Goal: Task Accomplishment & Management: Use online tool/utility

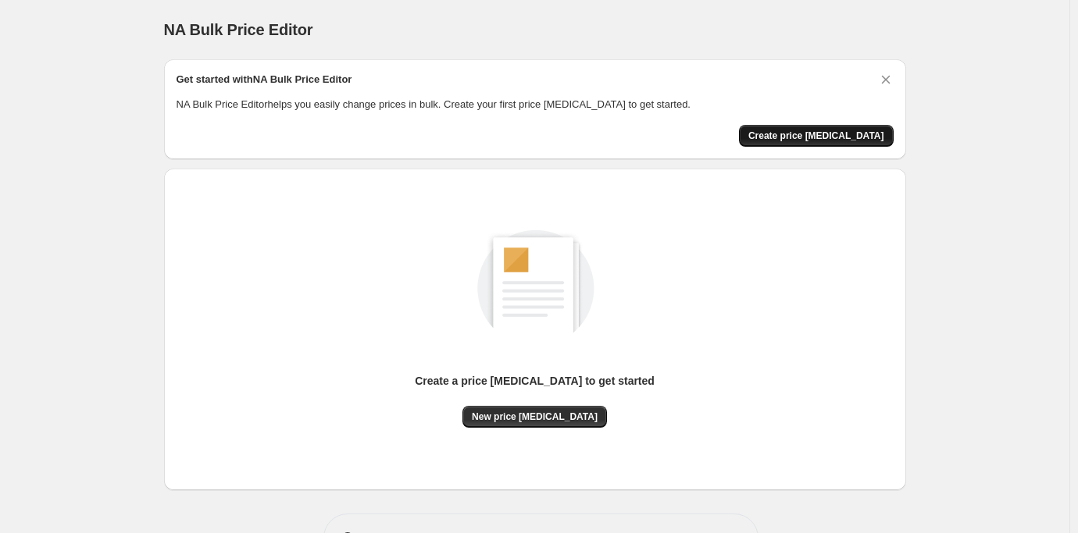
click at [794, 130] on span "Create price [MEDICAL_DATA]" at bounding box center [816, 136] width 136 height 12
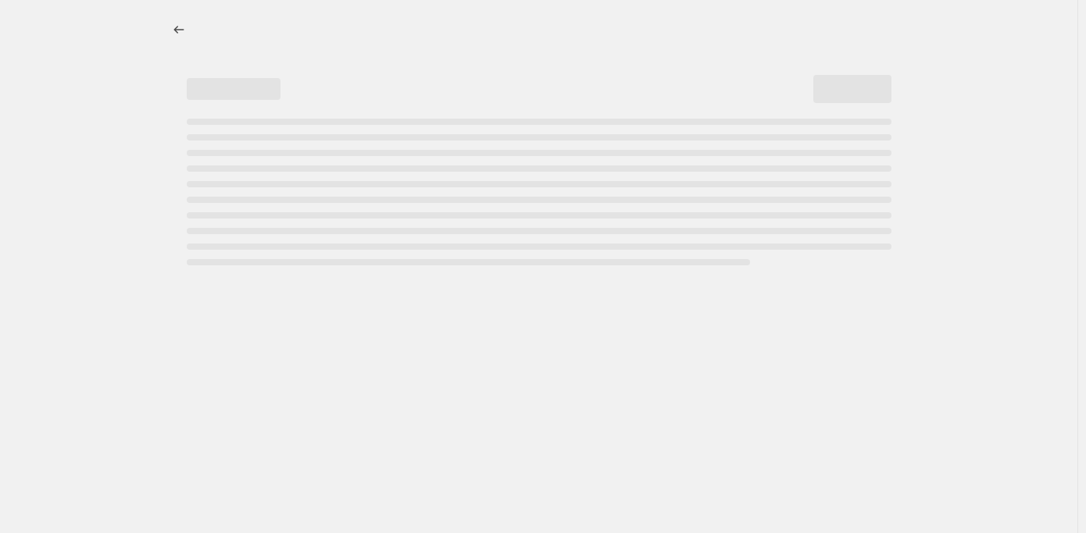
select select "percentage"
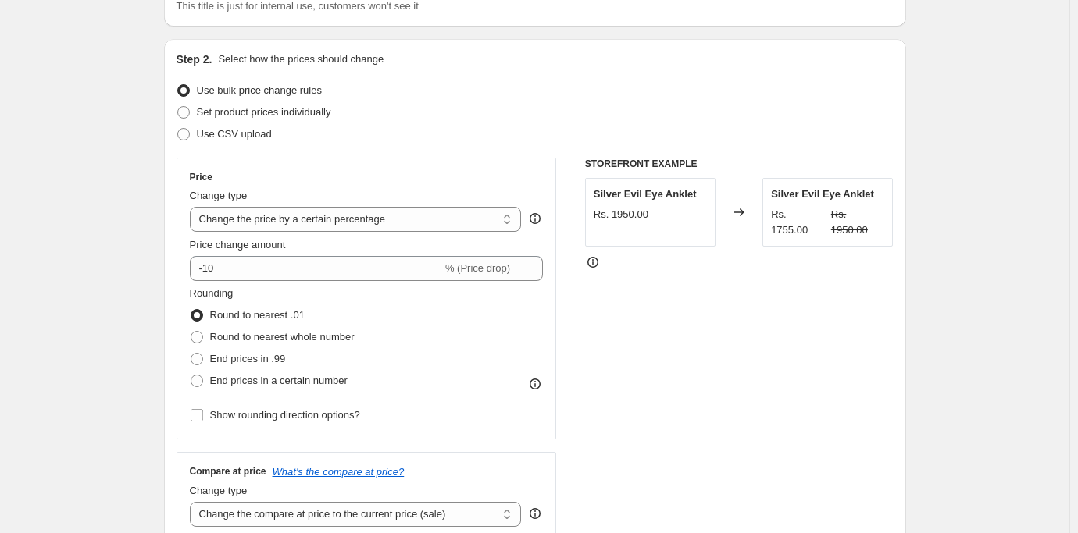
scroll to position [156, 0]
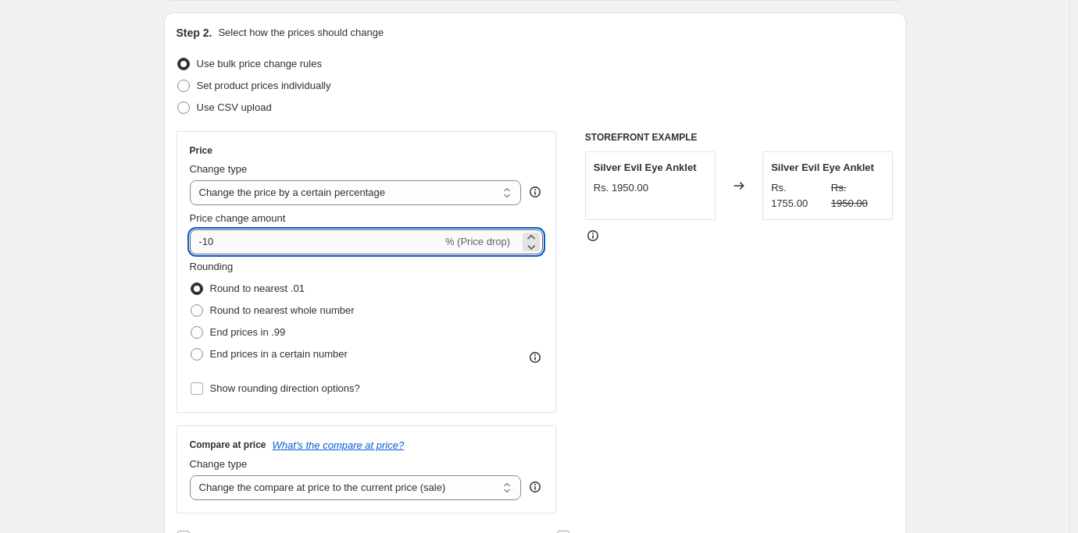
click at [206, 242] on input "-10" at bounding box center [316, 242] width 252 height 25
click at [212, 237] on input "10" at bounding box center [307, 242] width 234 height 25
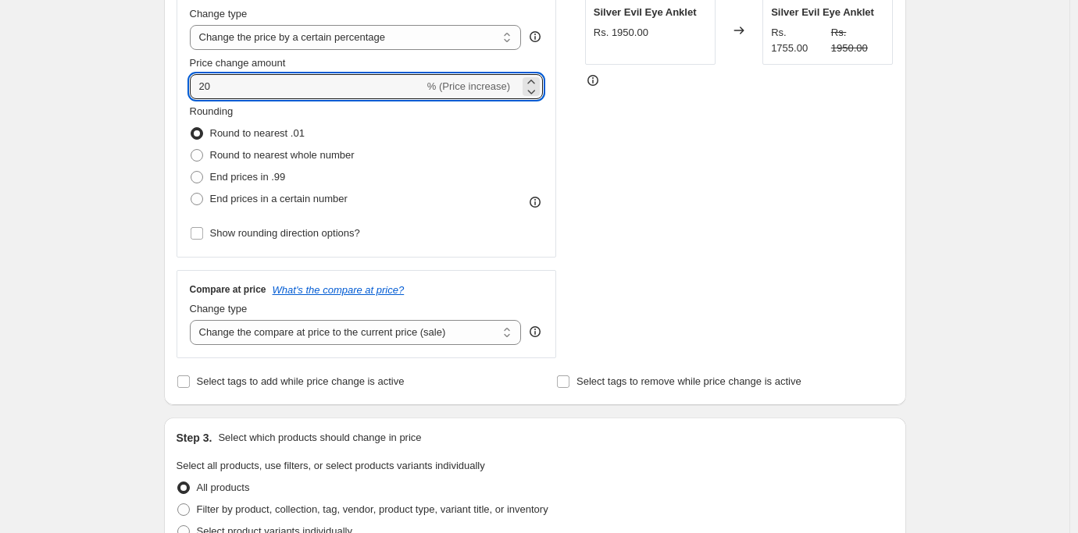
scroll to position [312, 0]
type input "20"
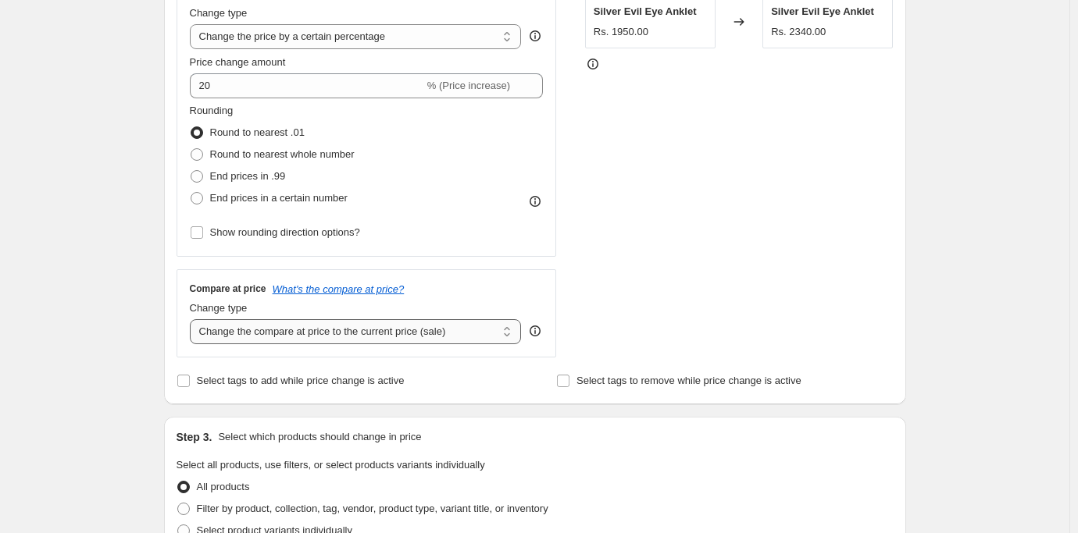
click at [372, 341] on select "Change the compare at price to the current price (sale) Change the compare at p…" at bounding box center [356, 331] width 332 height 25
click at [465, 334] on select "Change the compare at price to the current price (sale) Change the compare at p…" at bounding box center [356, 331] width 332 height 25
click at [193, 319] on select "Change the compare at price to the current price (sale) Change the compare at p…" at bounding box center [356, 331] width 332 height 25
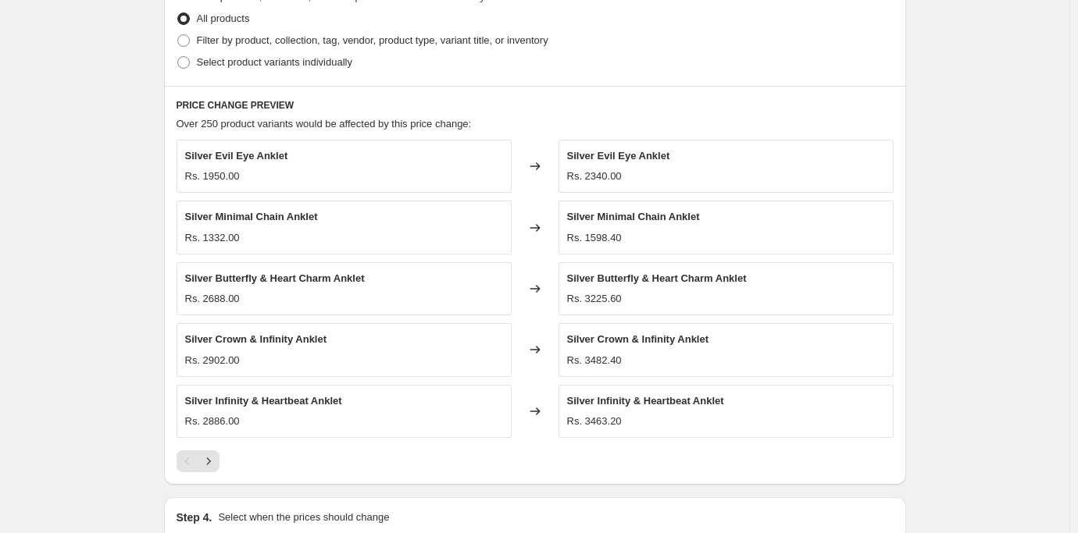
scroll to position [859, 0]
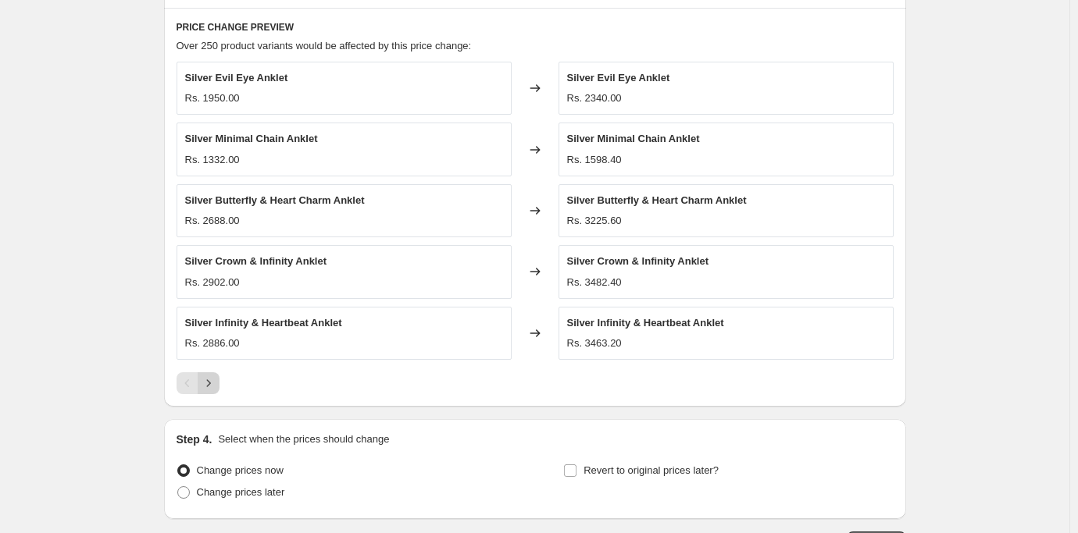
click at [210, 382] on icon "Next" at bounding box center [208, 383] width 4 height 7
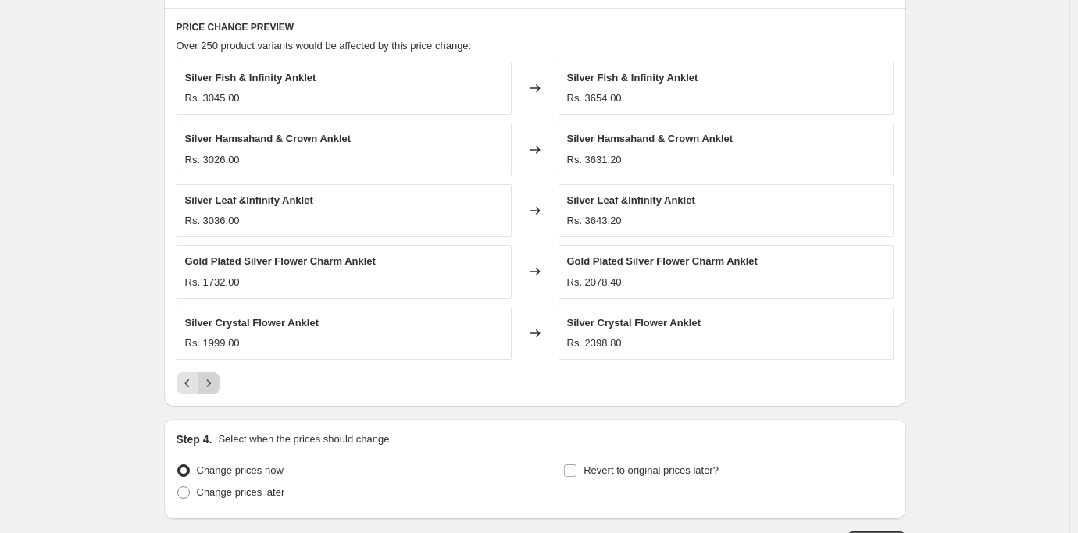
click at [207, 384] on icon "Next" at bounding box center [209, 384] width 16 height 16
click at [209, 382] on icon "Next" at bounding box center [209, 384] width 16 height 16
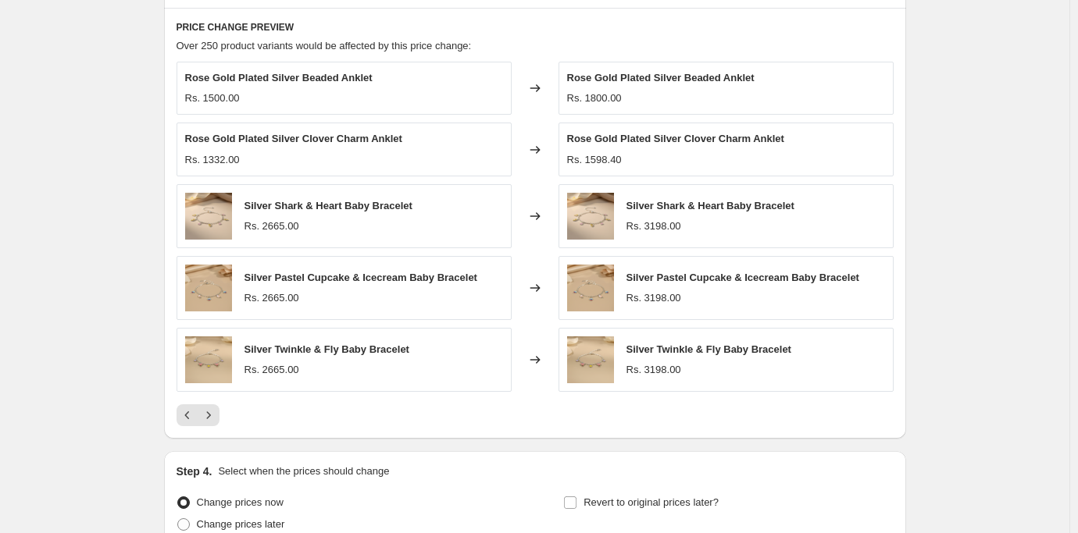
scroll to position [937, 0]
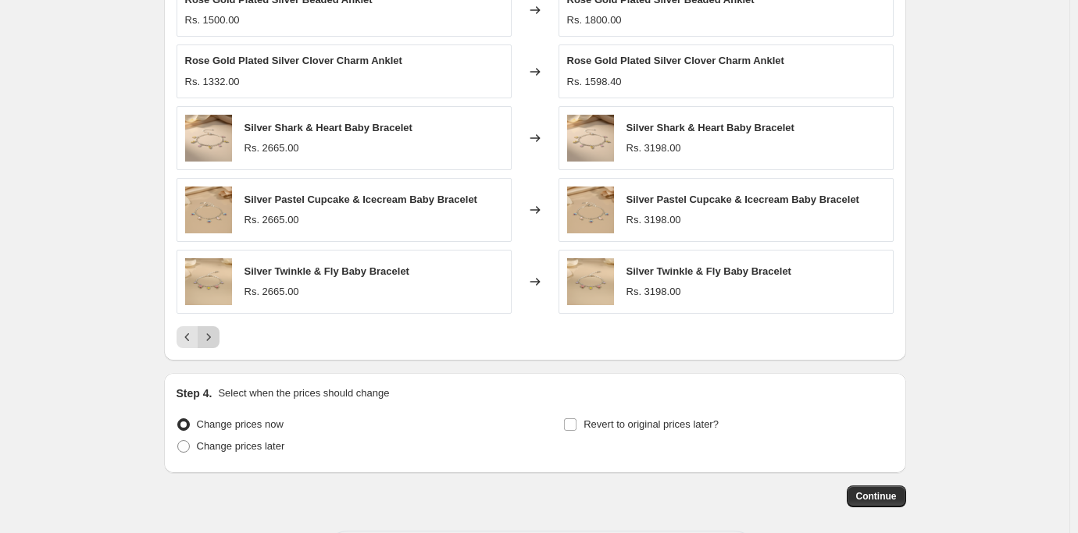
click at [210, 336] on icon "Next" at bounding box center [209, 338] width 16 height 16
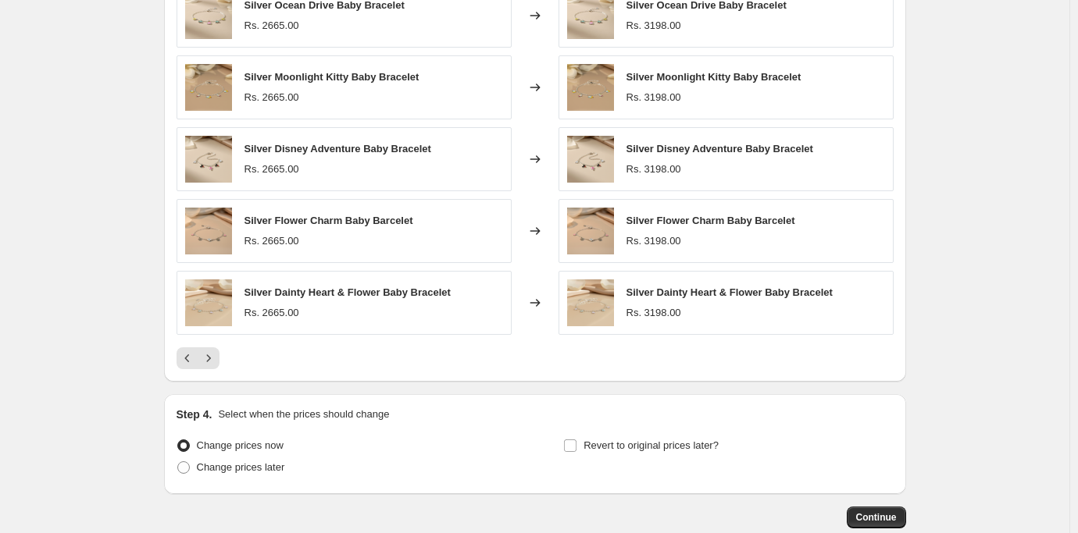
scroll to position [1015, 0]
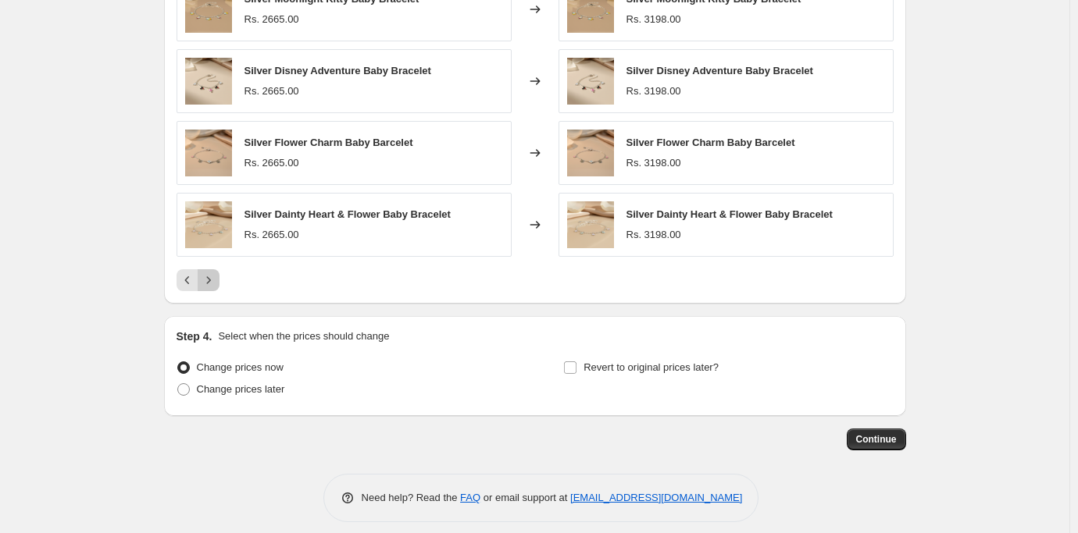
click at [209, 281] on icon "Next" at bounding box center [209, 281] width 16 height 16
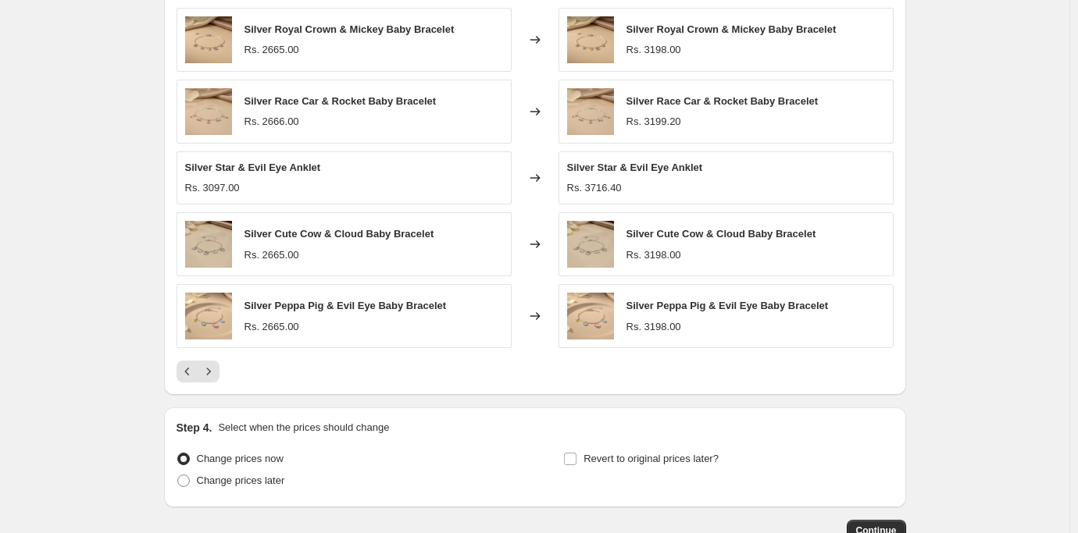
scroll to position [937, 0]
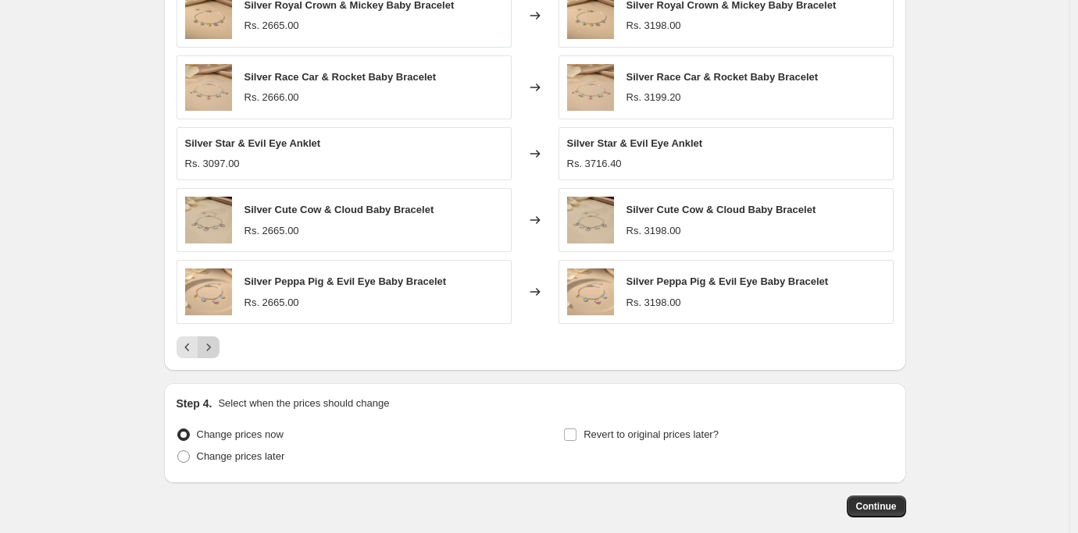
click at [207, 344] on icon "Next" at bounding box center [209, 348] width 16 height 16
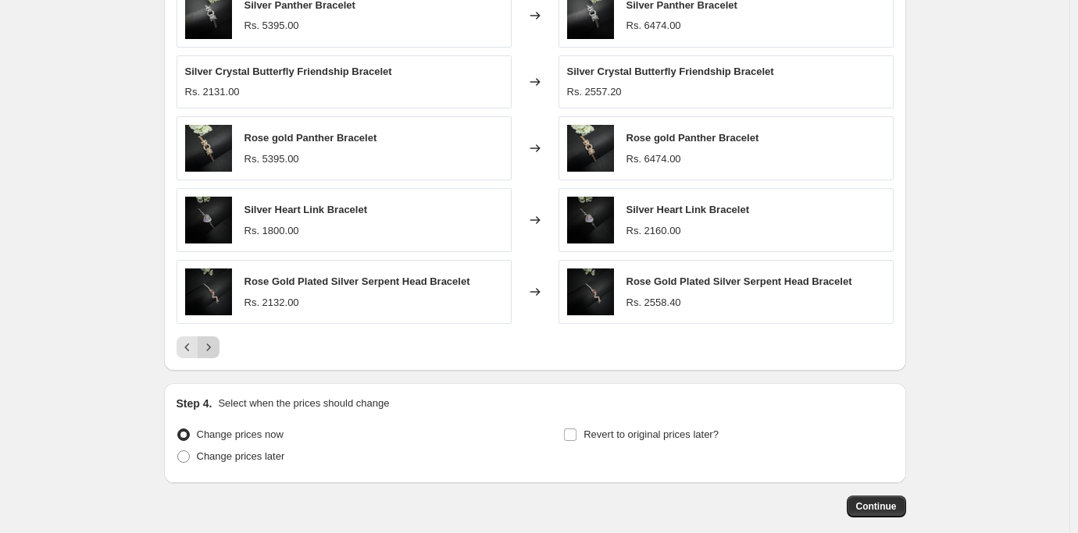
click at [216, 342] on icon "Next" at bounding box center [209, 348] width 16 height 16
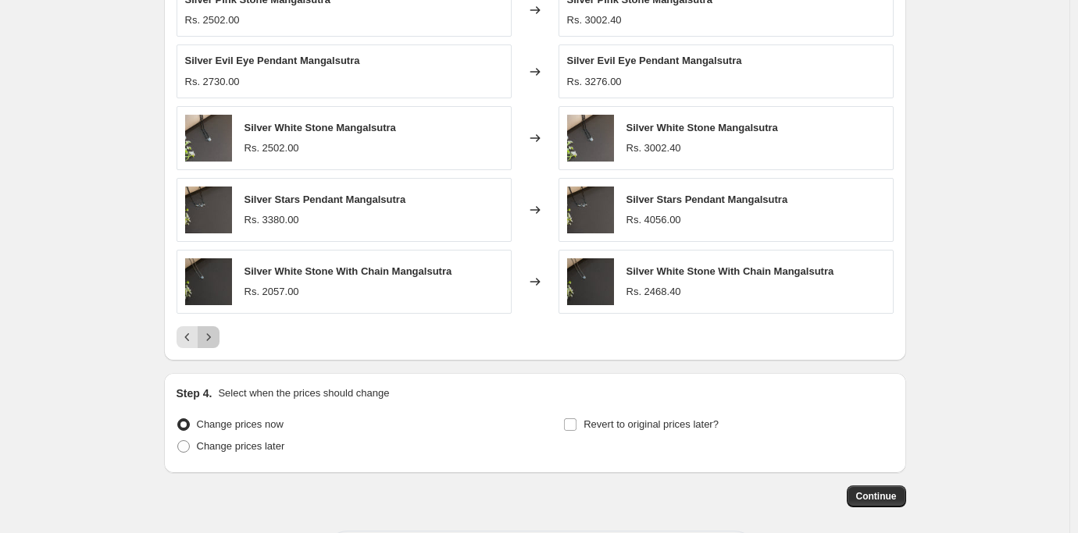
click at [216, 342] on icon "Next" at bounding box center [209, 338] width 16 height 16
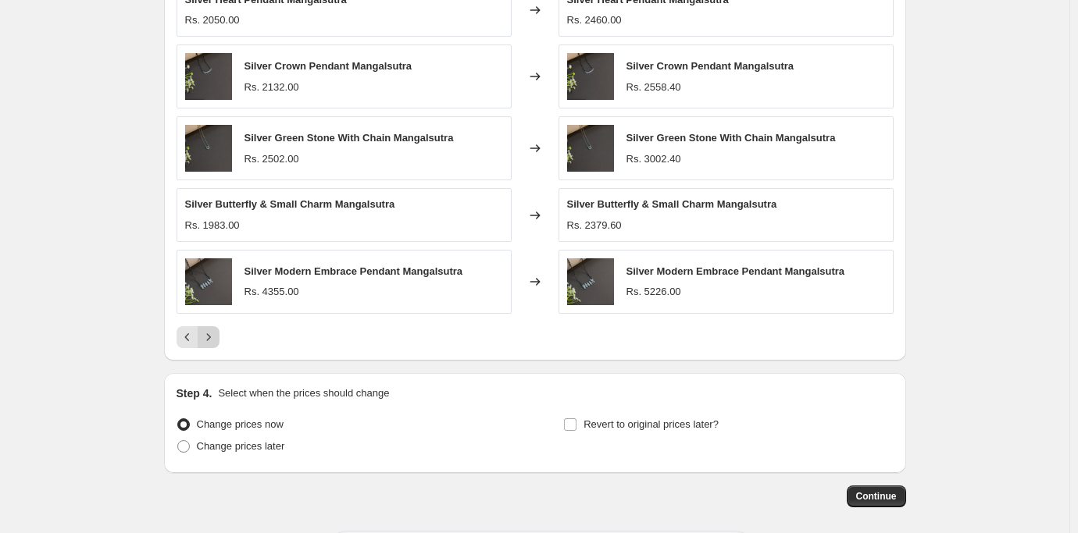
click at [214, 337] on icon "Next" at bounding box center [209, 338] width 16 height 16
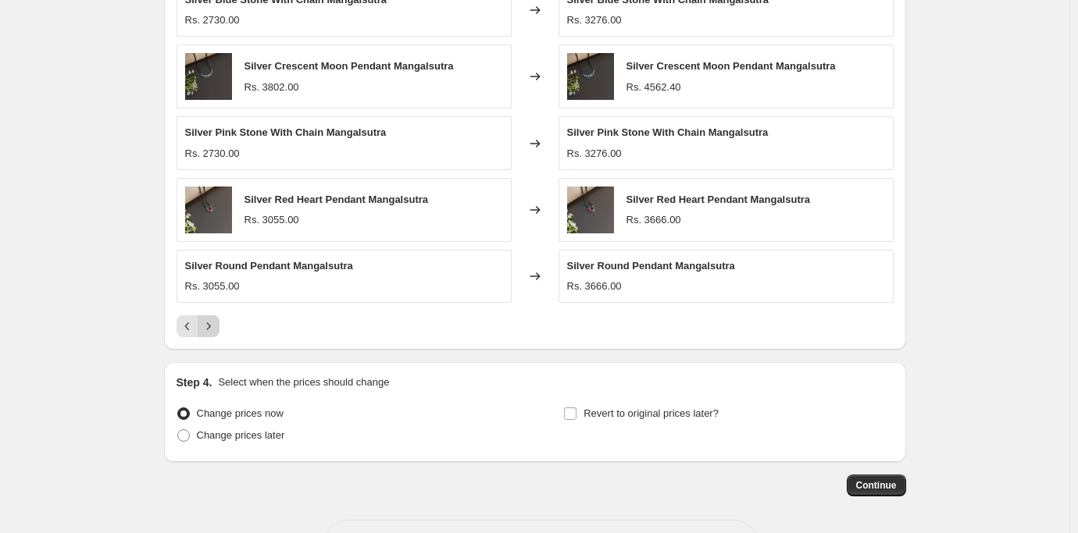
click at [214, 325] on icon "Next" at bounding box center [209, 327] width 16 height 16
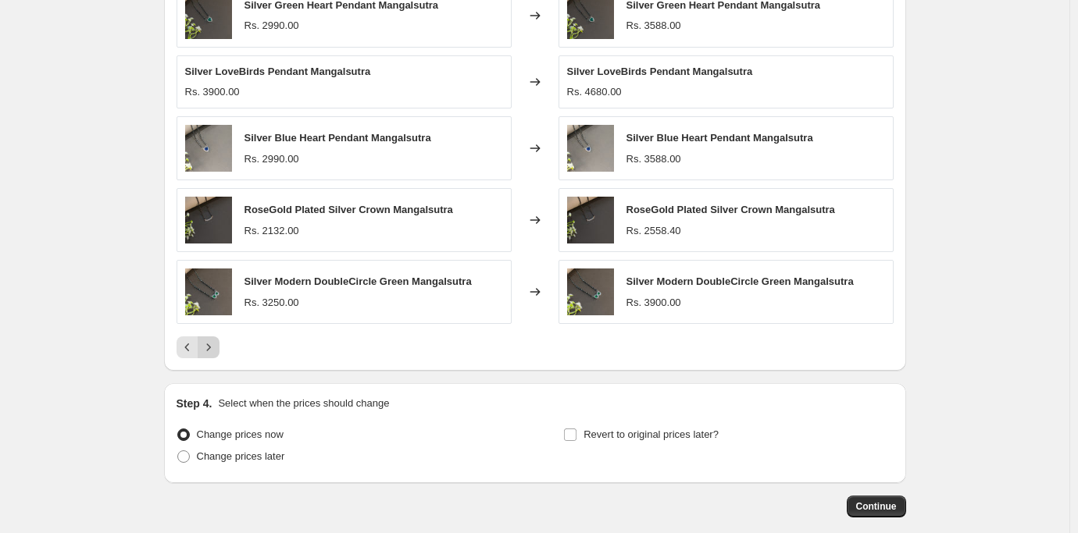
click at [209, 343] on icon "Next" at bounding box center [209, 348] width 16 height 16
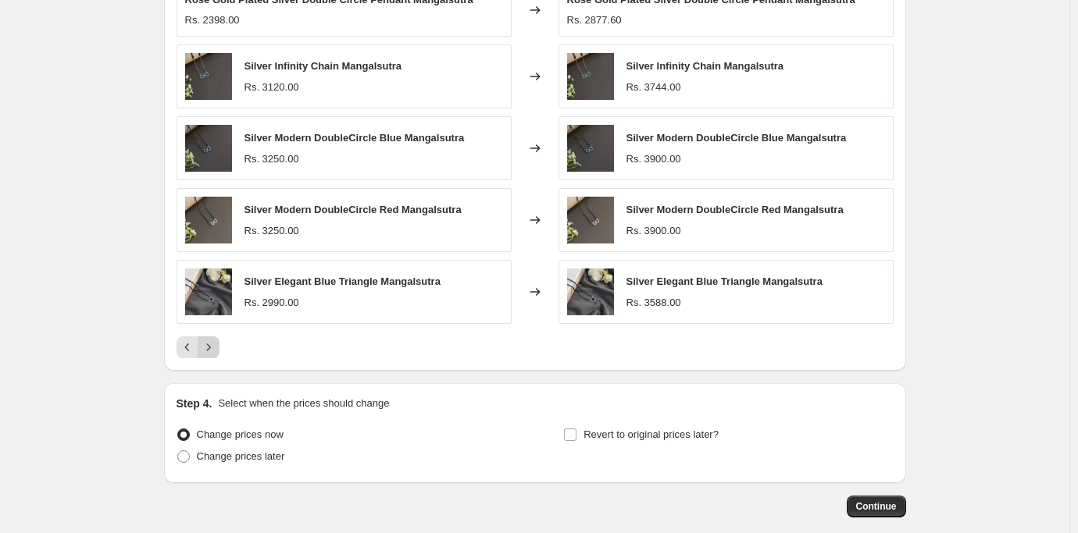
click at [209, 346] on icon "Next" at bounding box center [209, 348] width 16 height 16
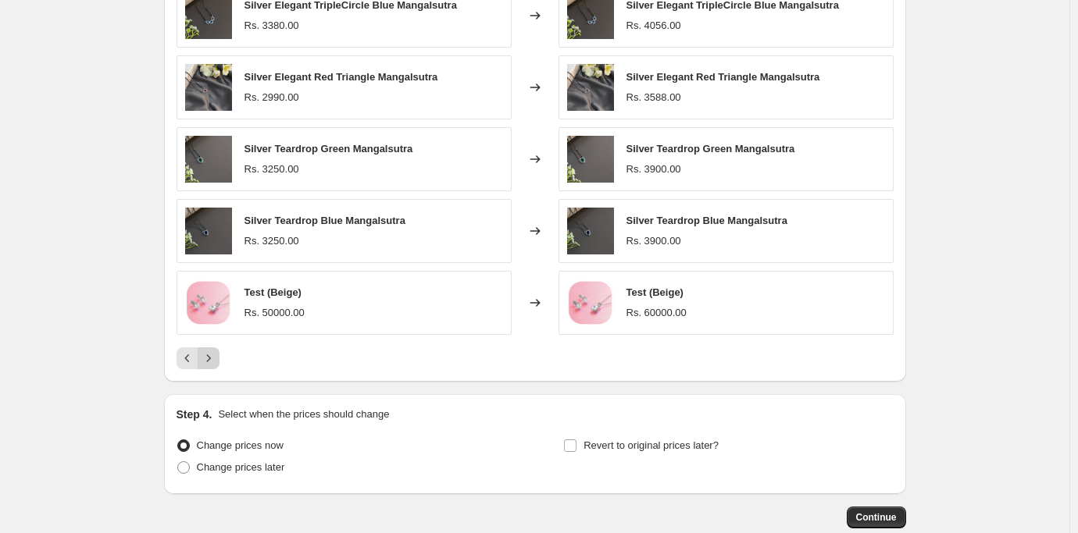
click at [211, 357] on icon "Next" at bounding box center [209, 359] width 16 height 16
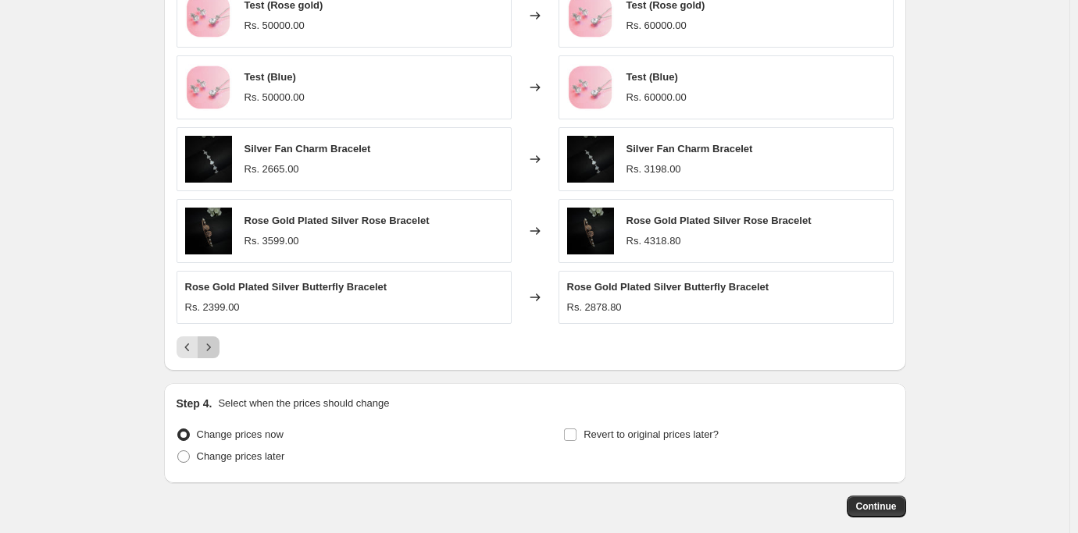
click at [210, 344] on icon "Next" at bounding box center [209, 348] width 16 height 16
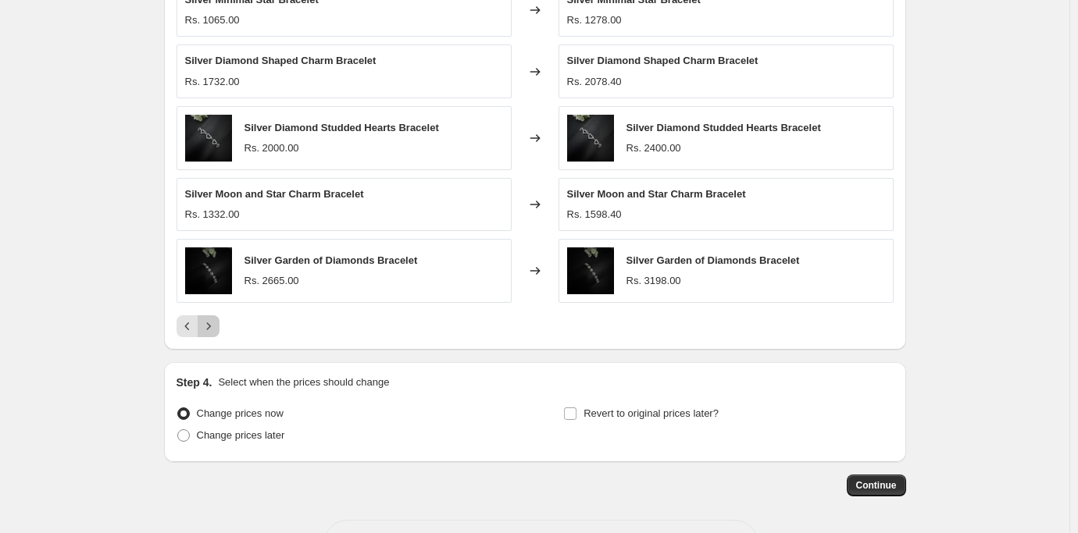
click at [209, 319] on icon "Next" at bounding box center [209, 327] width 16 height 16
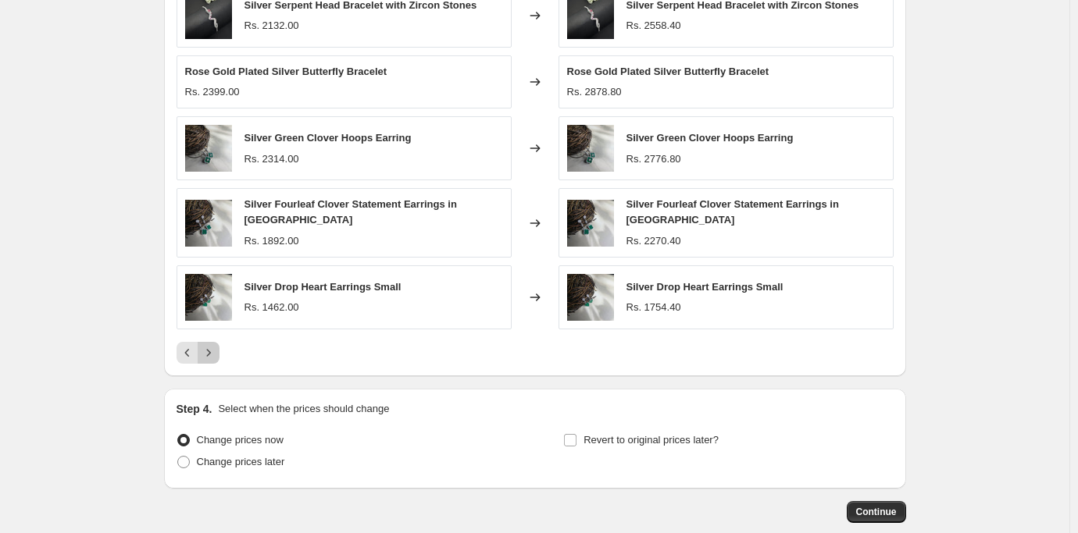
click at [211, 352] on icon "Next" at bounding box center [209, 353] width 16 height 16
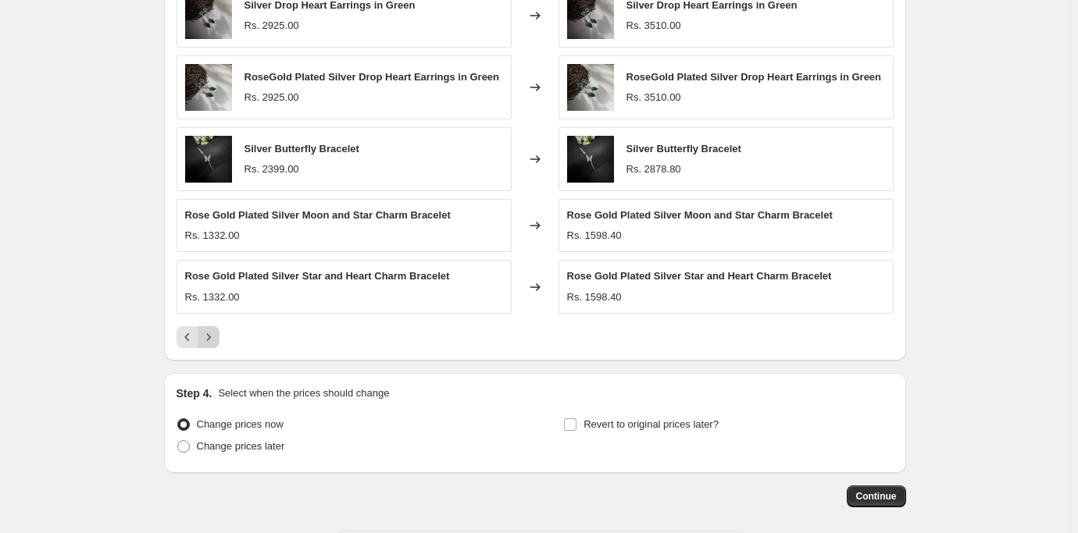
click at [210, 333] on icon "Next" at bounding box center [209, 338] width 16 height 16
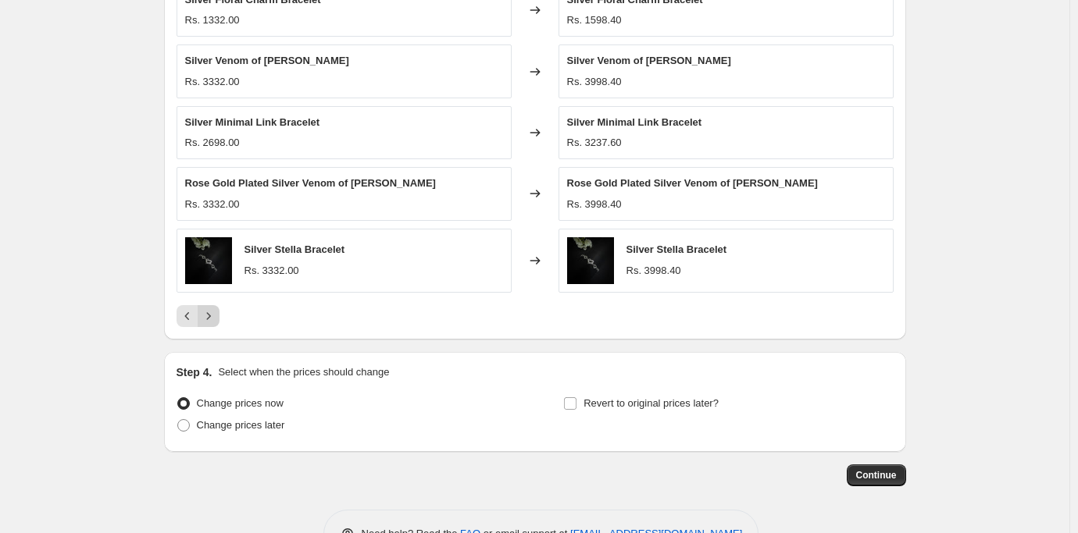
click at [207, 321] on icon "Next" at bounding box center [209, 317] width 16 height 16
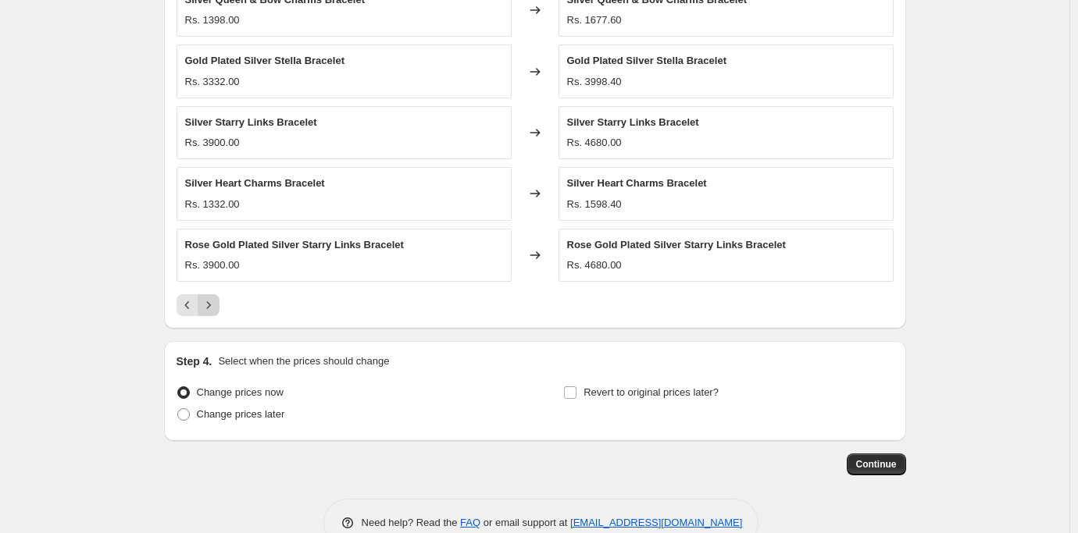
click at [214, 309] on icon "Next" at bounding box center [209, 306] width 16 height 16
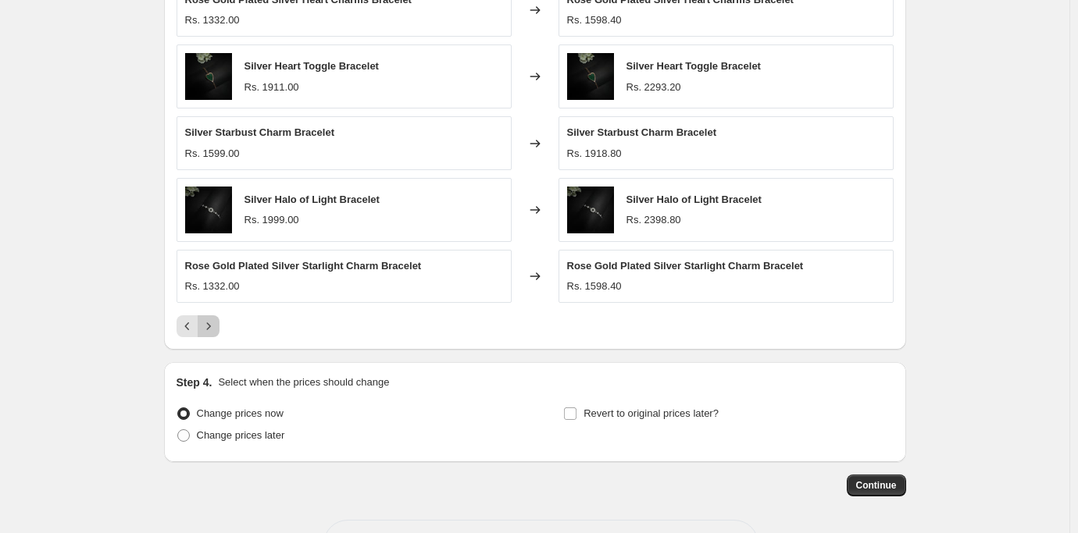
click at [213, 322] on icon "Next" at bounding box center [209, 327] width 16 height 16
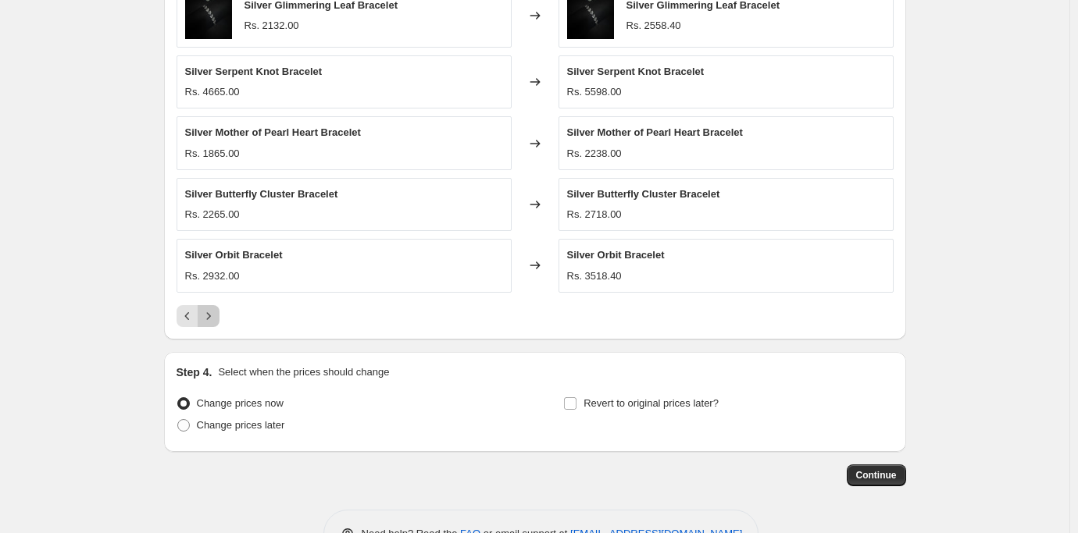
click at [213, 322] on icon "Next" at bounding box center [209, 317] width 16 height 16
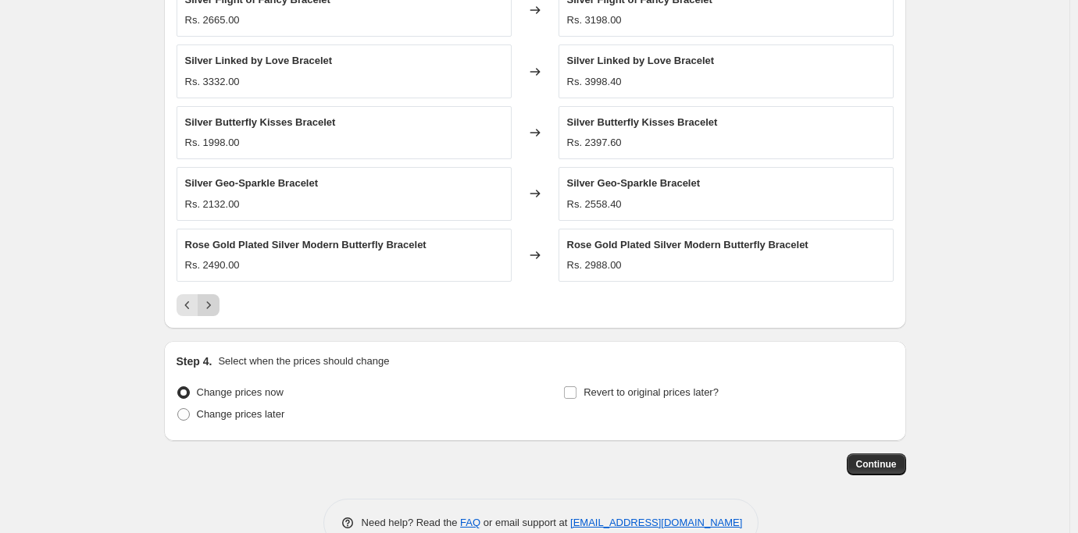
click at [212, 306] on icon "Next" at bounding box center [209, 306] width 16 height 16
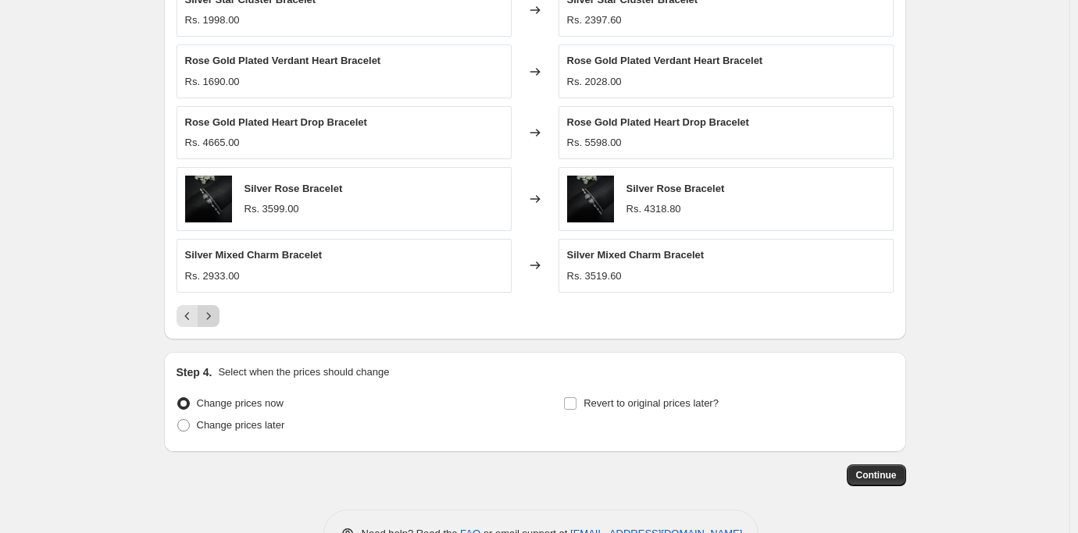
click at [212, 306] on button "Next" at bounding box center [209, 316] width 22 height 22
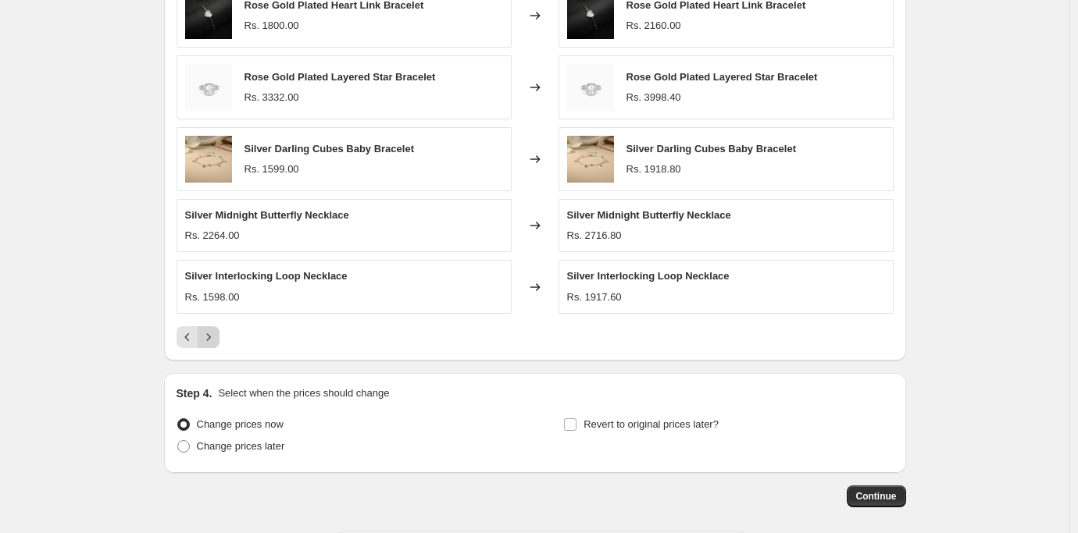
click at [212, 306] on div "Silver Interlocking Loop Necklace Rs. 1598.00" at bounding box center [344, 286] width 335 height 53
click at [213, 336] on icon "Next" at bounding box center [209, 338] width 16 height 16
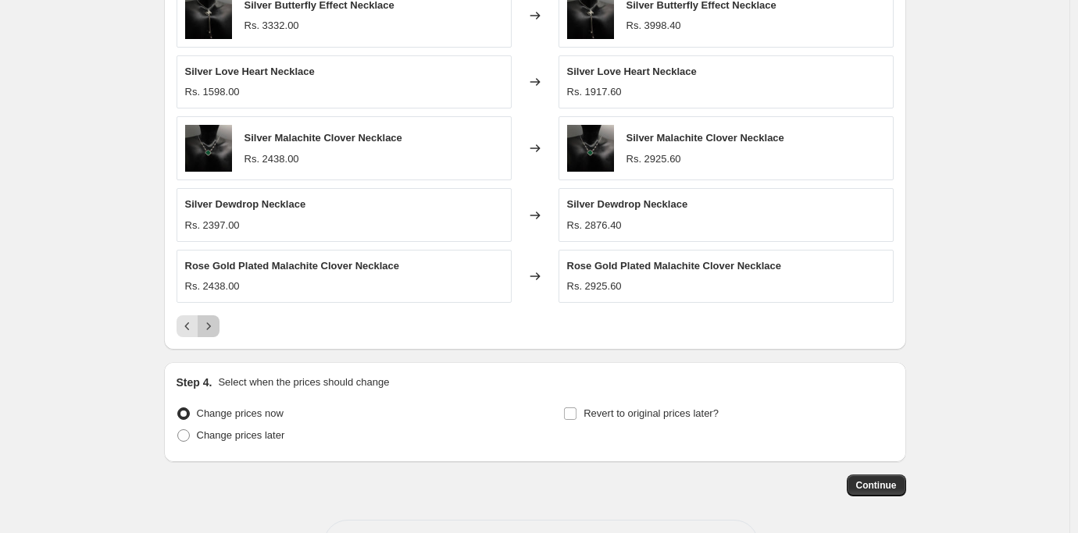
click at [212, 326] on icon "Next" at bounding box center [209, 327] width 16 height 16
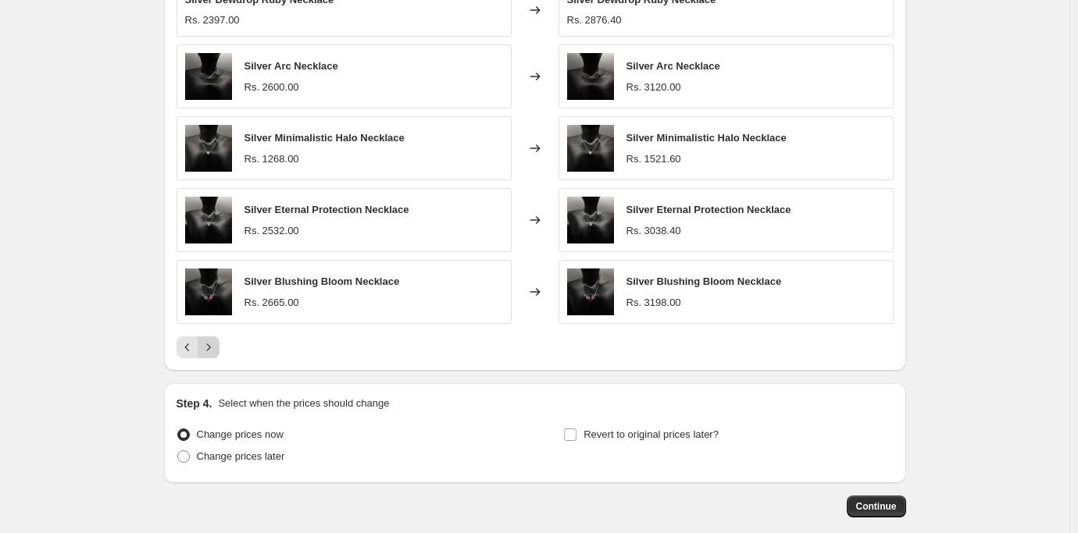
click at [210, 348] on icon "Next" at bounding box center [209, 348] width 16 height 16
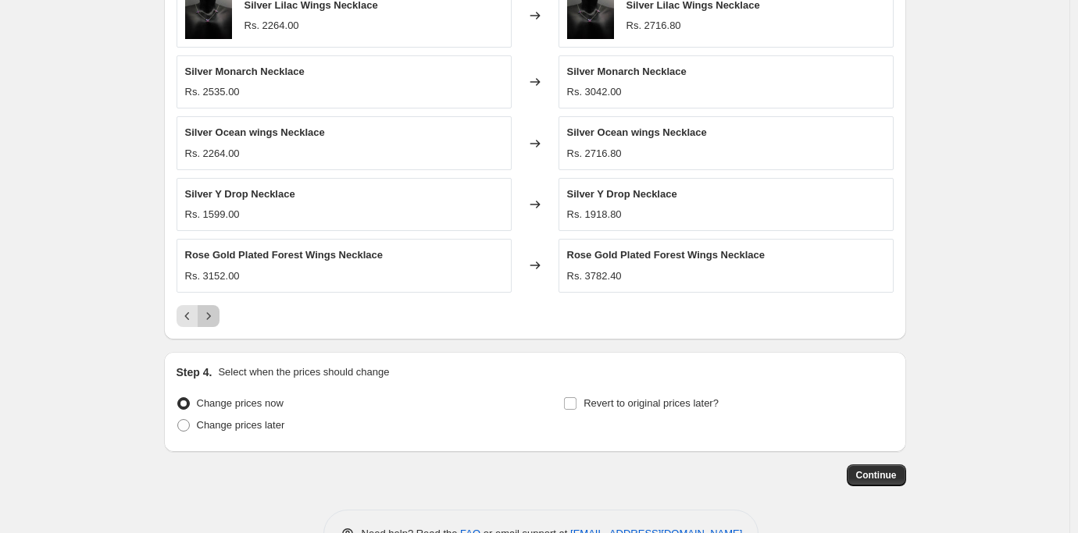
click at [209, 317] on icon "Next" at bounding box center [209, 317] width 16 height 16
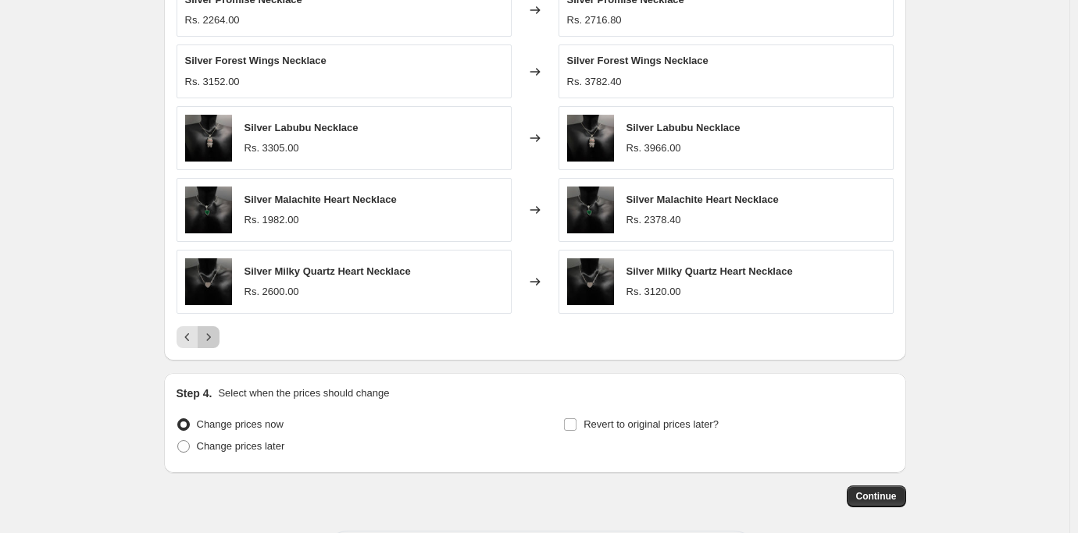
click at [212, 339] on icon "Next" at bounding box center [209, 338] width 16 height 16
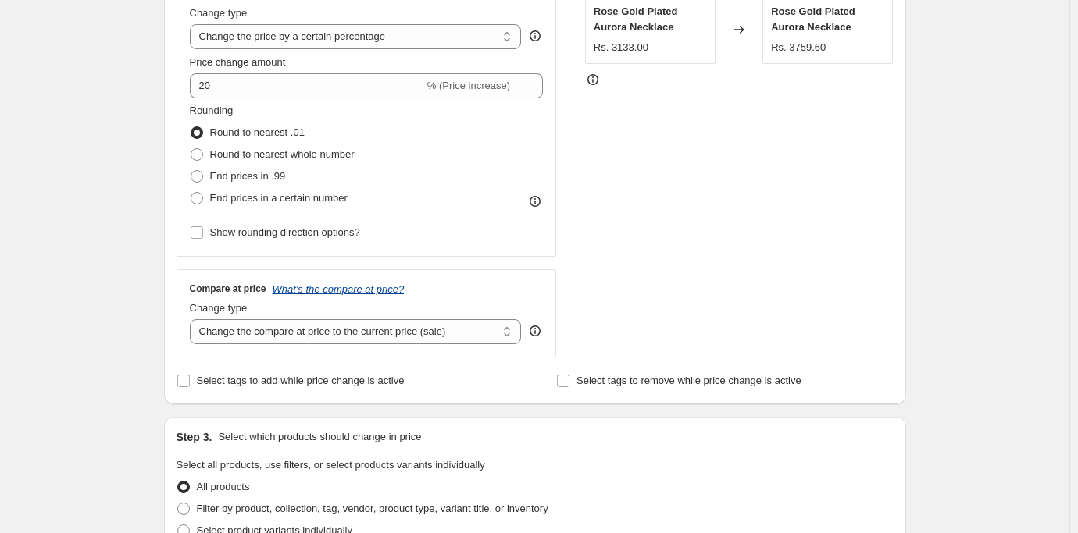
scroll to position [547, 0]
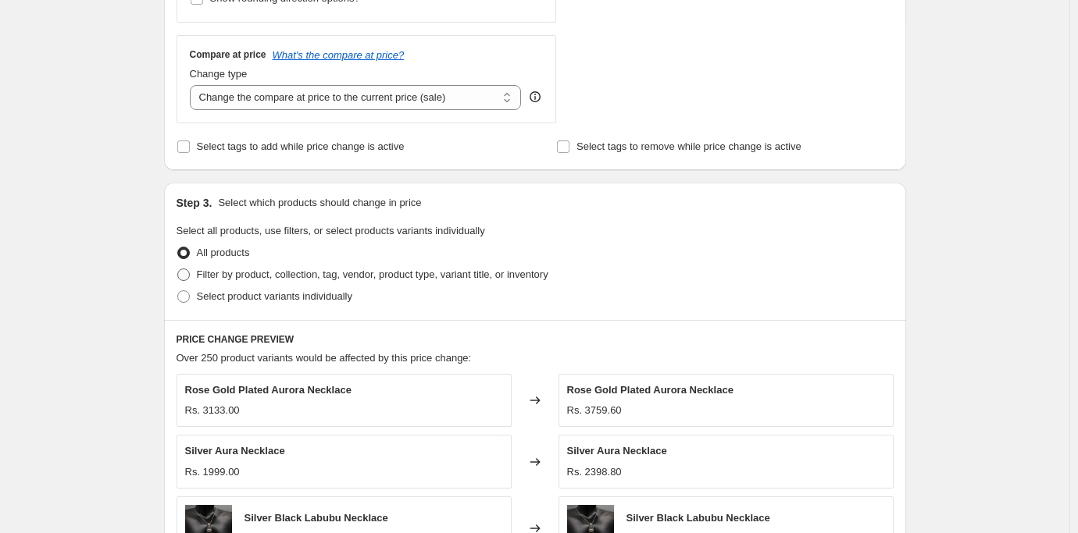
click at [185, 275] on span at bounding box center [183, 275] width 12 height 12
click at [178, 269] on input "Filter by product, collection, tag, vendor, product type, variant title, or inv…" at bounding box center [177, 269] width 1 height 1
radio input "true"
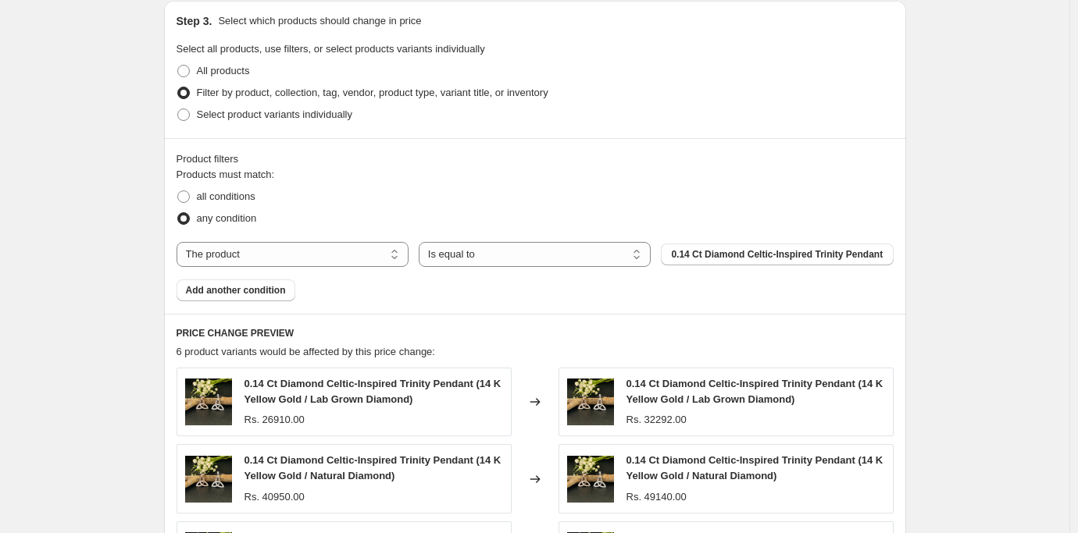
scroll to position [703, 0]
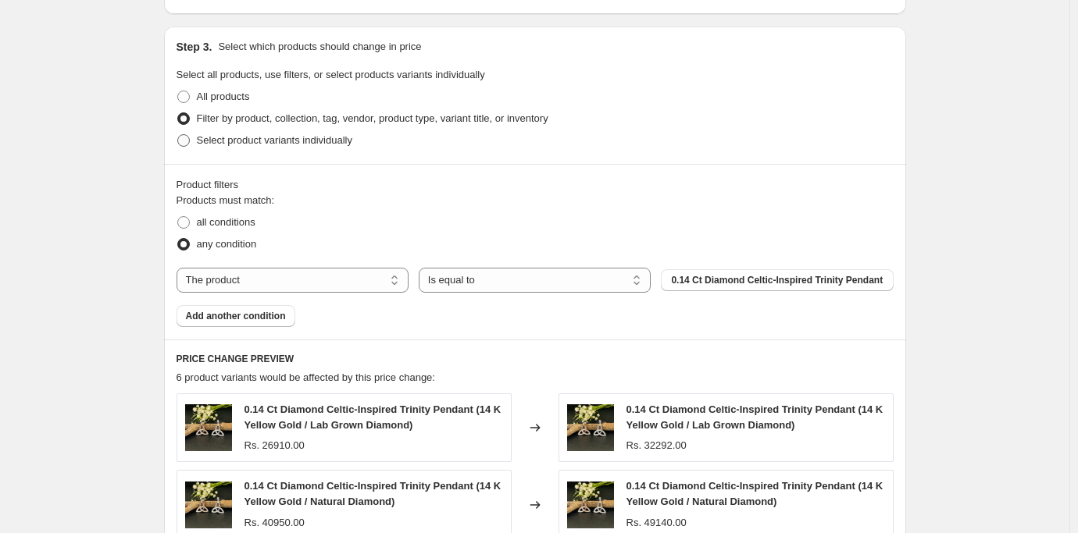
click at [187, 140] on span at bounding box center [183, 140] width 12 height 12
click at [178, 135] on input "Select product variants individually" at bounding box center [177, 134] width 1 height 1
radio input "true"
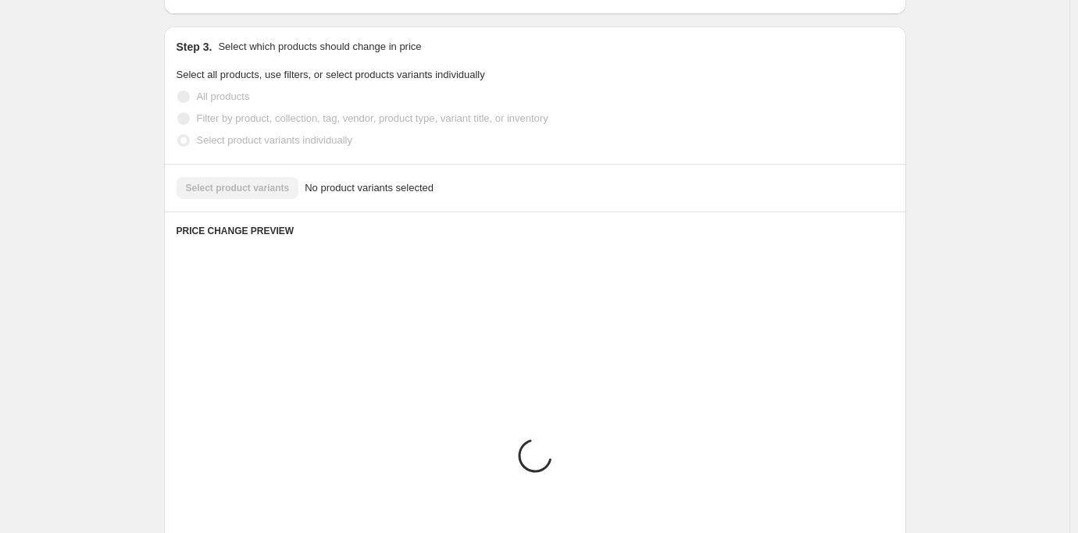
scroll to position [681, 0]
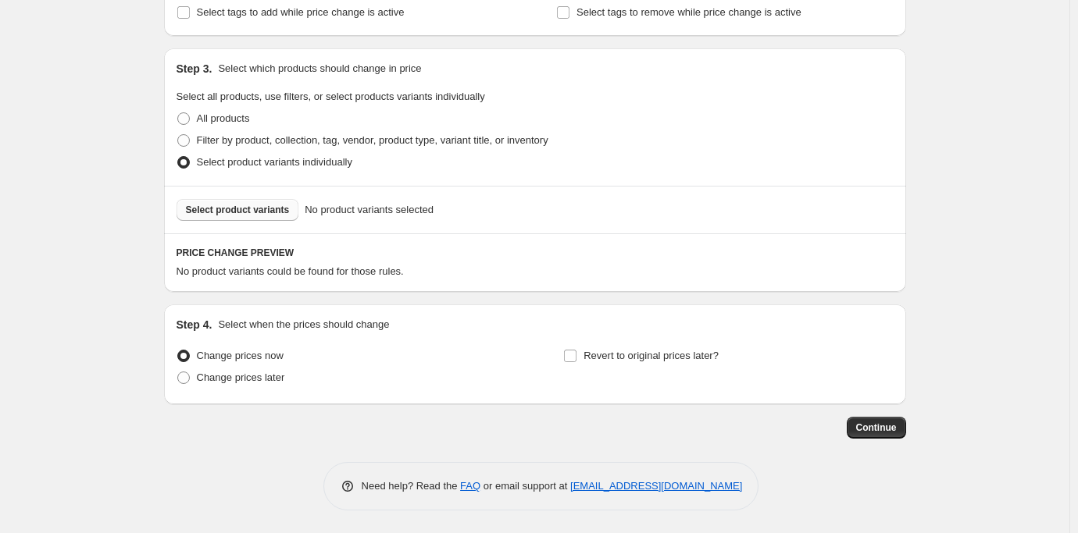
click at [225, 209] on span "Select product variants" at bounding box center [238, 210] width 104 height 12
click at [188, 139] on span at bounding box center [183, 140] width 12 height 12
click at [178, 135] on input "Filter by product, collection, tag, vendor, product type, variant title, or inv…" at bounding box center [177, 134] width 1 height 1
radio input "true"
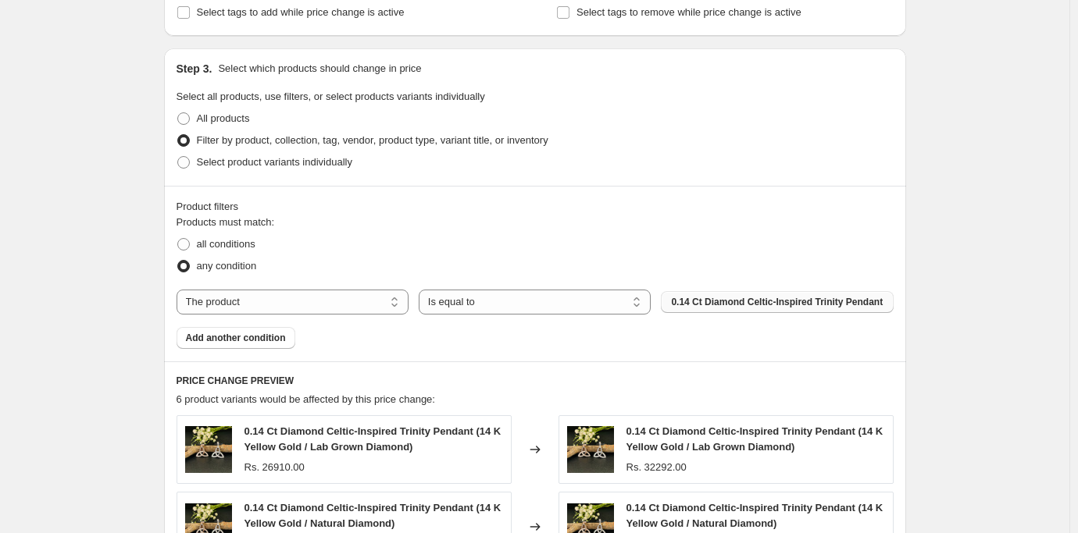
click at [756, 301] on span "0.14 Ct Diamond Celtic-Inspired Trinity Pendant" at bounding box center [777, 302] width 212 height 12
click at [373, 302] on select "The product The product's collection The product's tag The product's vendor The…" at bounding box center [293, 302] width 232 height 25
select select "collection"
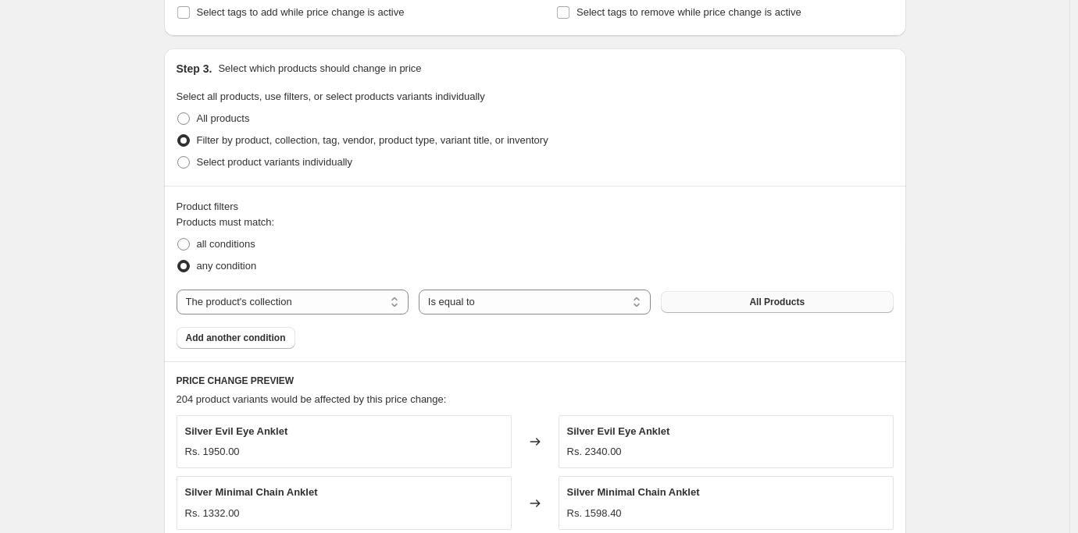
click at [733, 298] on button "All Products" at bounding box center [777, 302] width 232 height 22
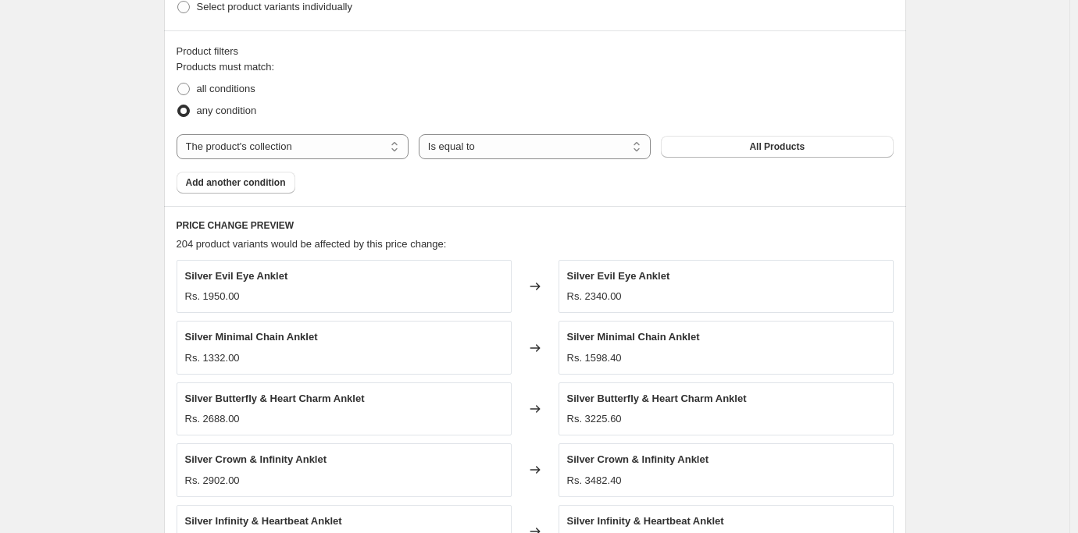
scroll to position [1149, 0]
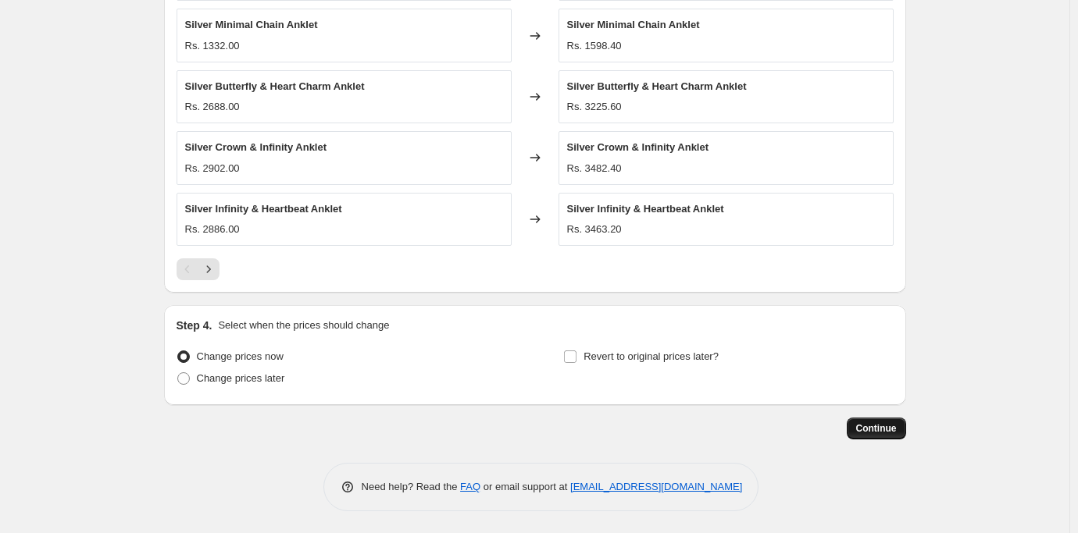
click at [875, 426] on span "Continue" at bounding box center [876, 429] width 41 height 12
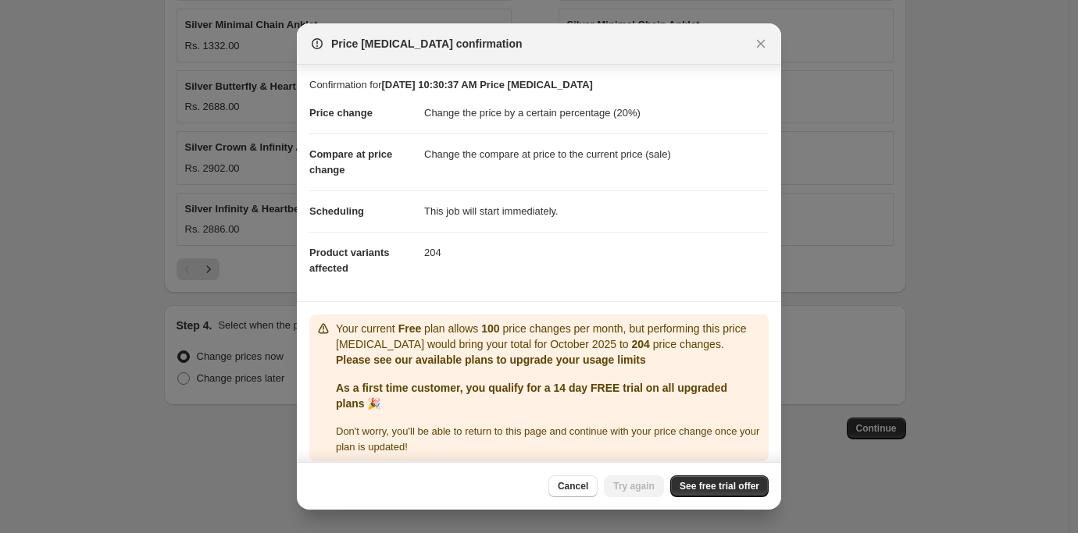
scroll to position [10, 0]
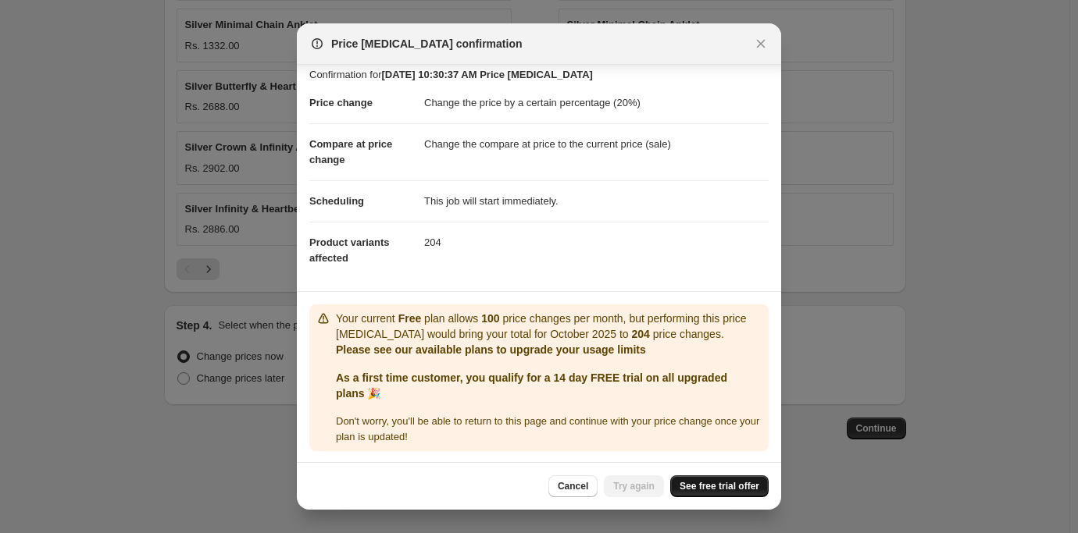
click at [708, 487] on span "See free trial offer" at bounding box center [720, 486] width 80 height 12
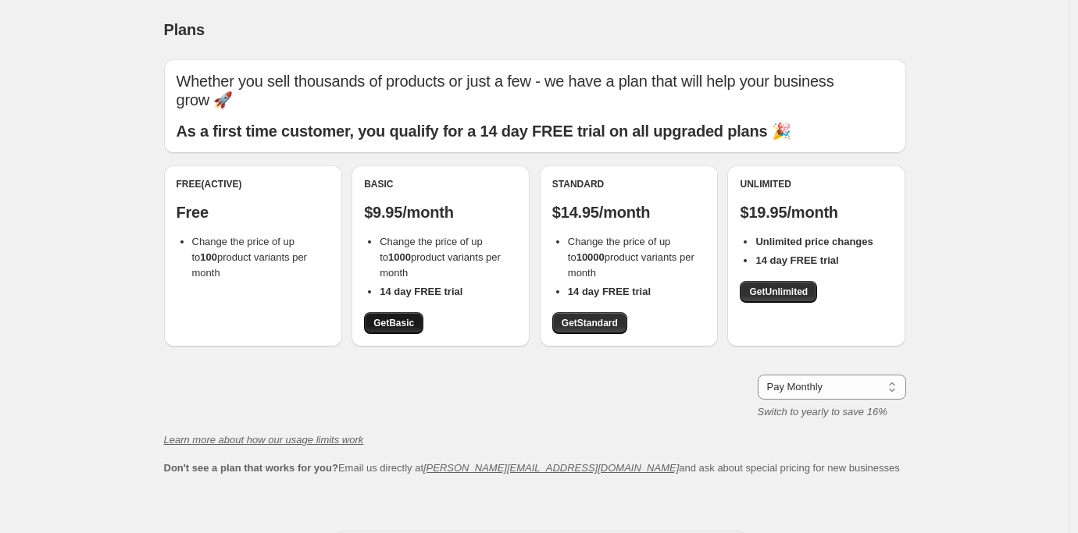
click at [396, 319] on span "Get Basic" at bounding box center [393, 323] width 41 height 12
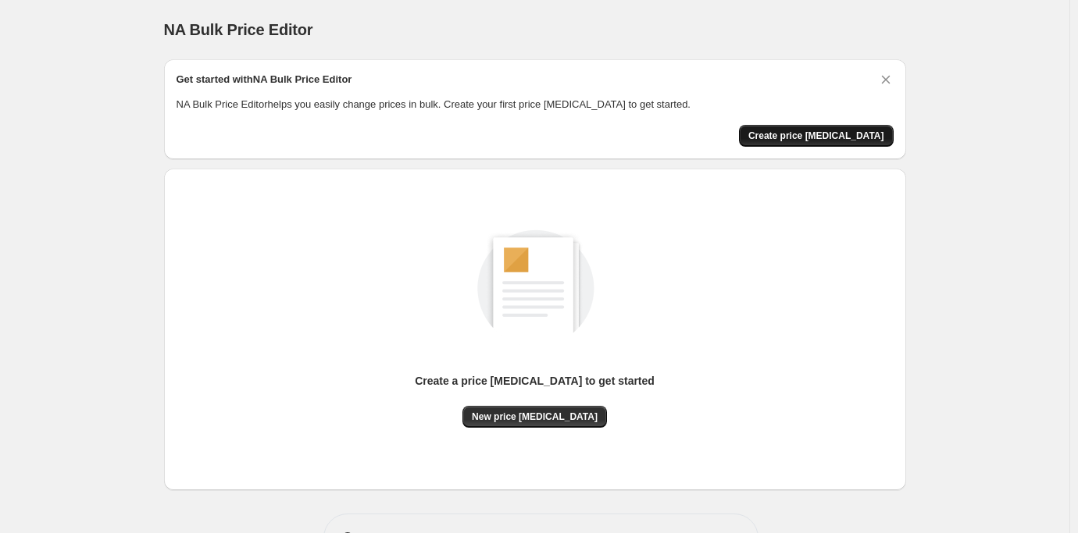
click at [845, 139] on span "Create price [MEDICAL_DATA]" at bounding box center [816, 136] width 136 height 12
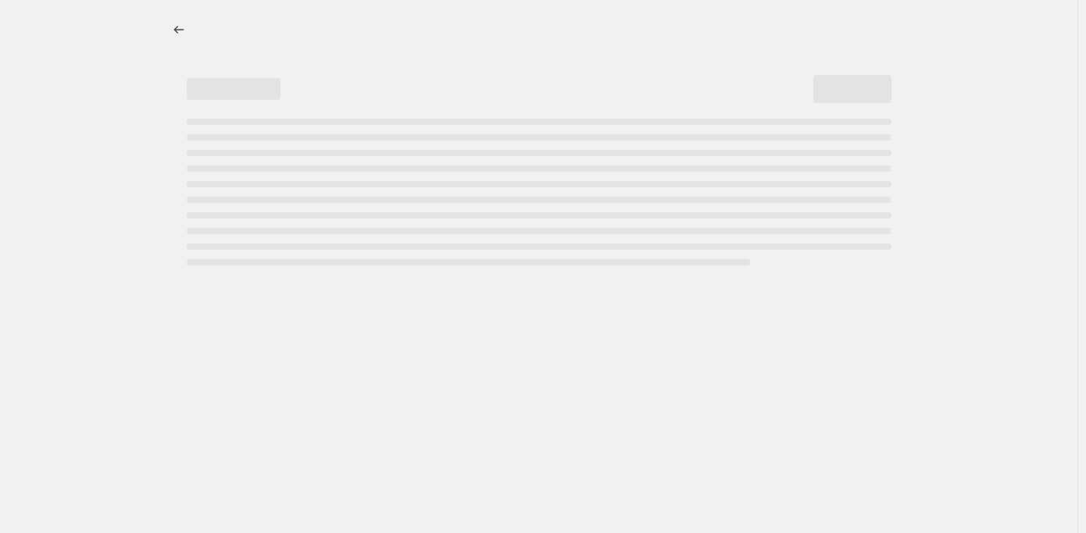
select select "percentage"
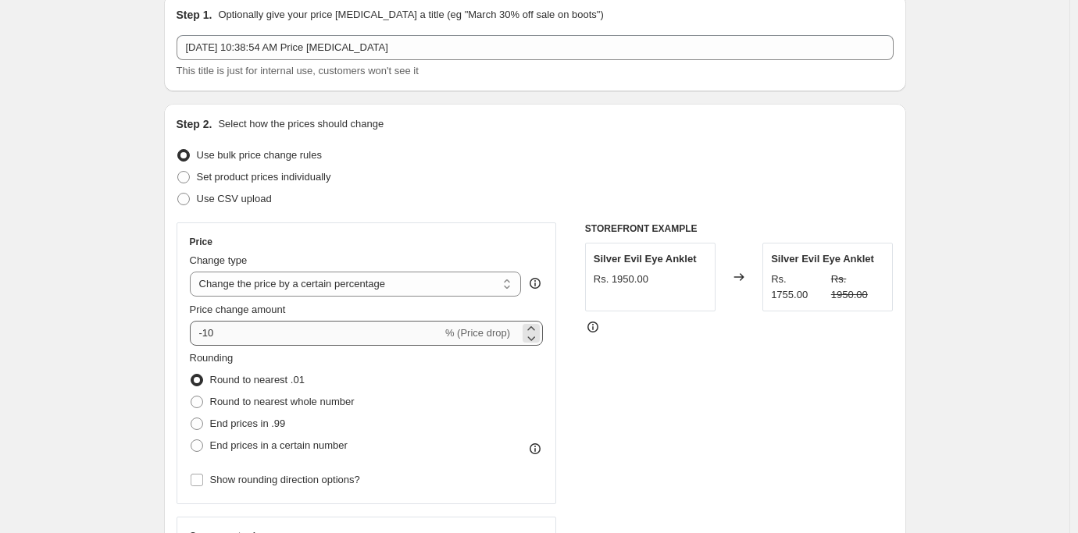
scroll to position [156, 0]
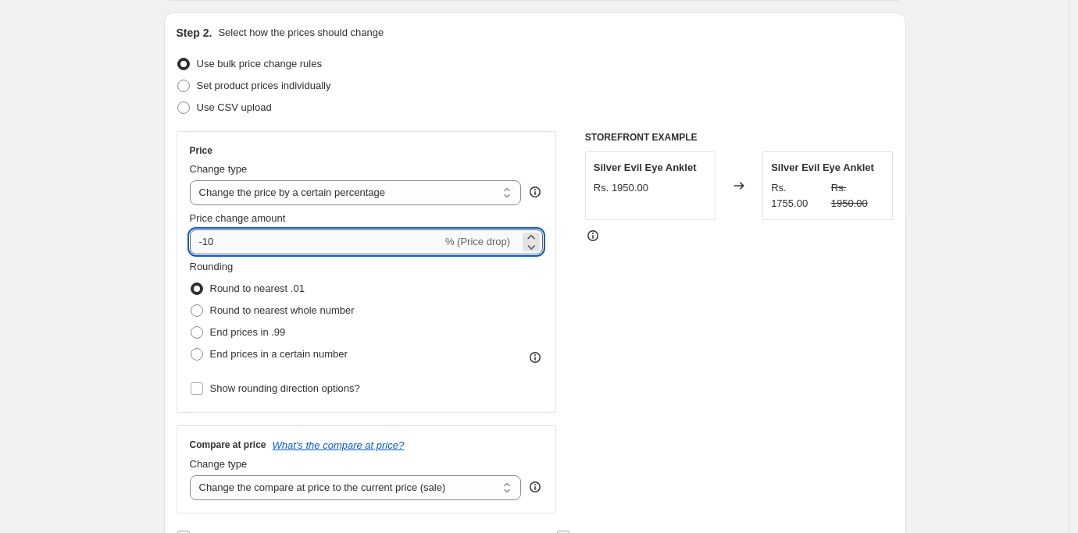
click at [220, 242] on input "-10" at bounding box center [316, 242] width 252 height 25
type input "-1"
type input "20"
click at [274, 194] on select "Change the price to a certain amount Change the price by a certain amount Chang…" at bounding box center [356, 192] width 332 height 25
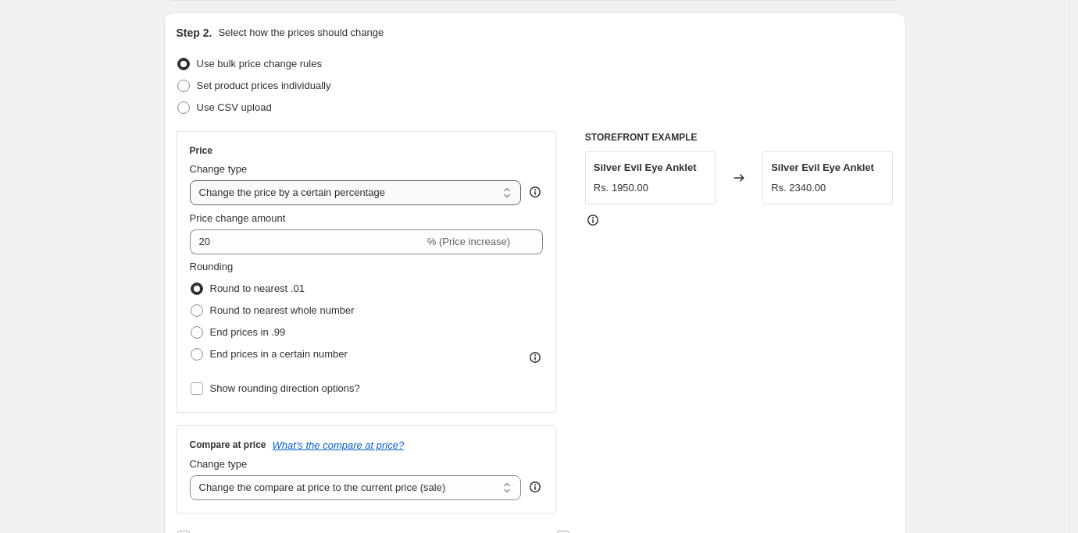
click at [274, 194] on select "Change the price to a certain amount Change the price by a certain amount Chang…" at bounding box center [356, 192] width 332 height 25
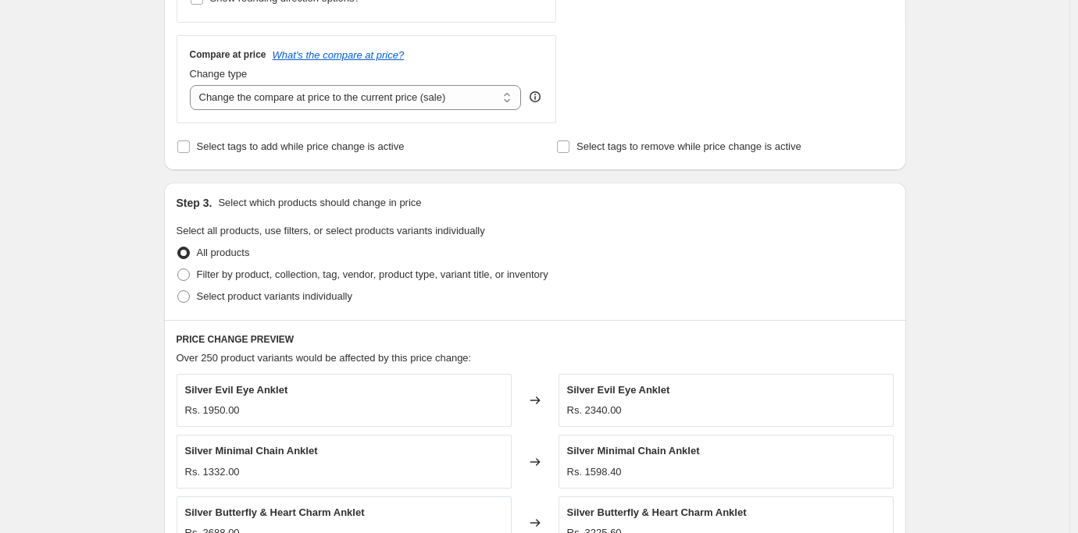
scroll to position [625, 0]
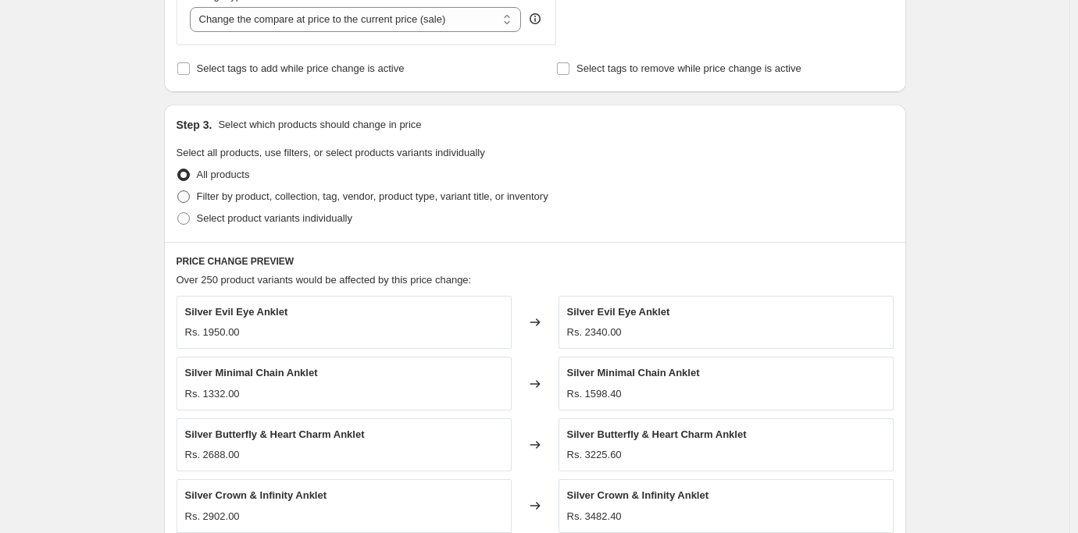
click at [186, 197] on span at bounding box center [183, 197] width 12 height 12
click at [178, 191] on input "Filter by product, collection, tag, vendor, product type, variant title, or inv…" at bounding box center [177, 191] width 1 height 1
radio input "true"
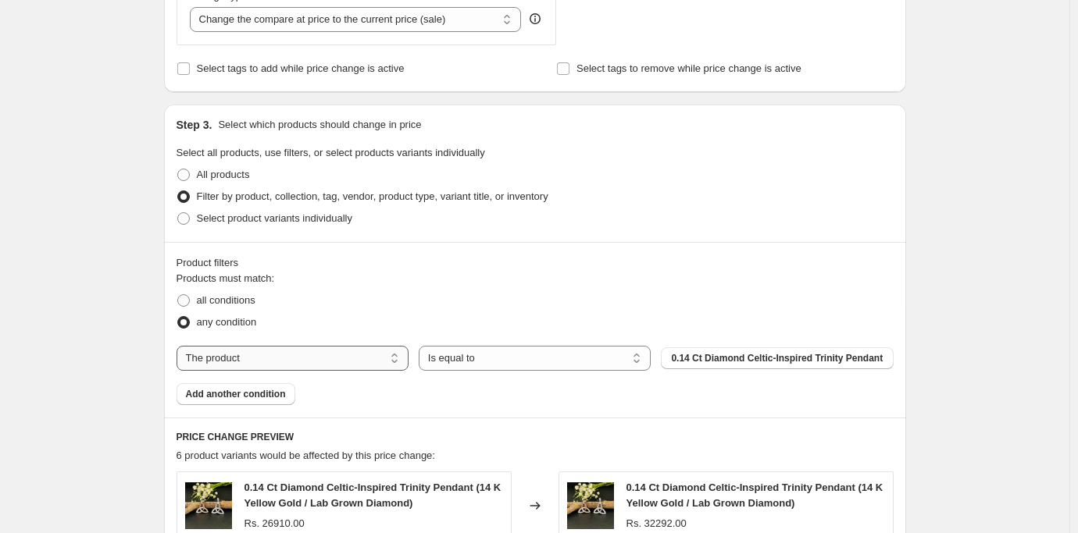
click at [337, 361] on select "The product The product's collection The product's tag The product's vendor The…" at bounding box center [293, 358] width 232 height 25
select select "collection"
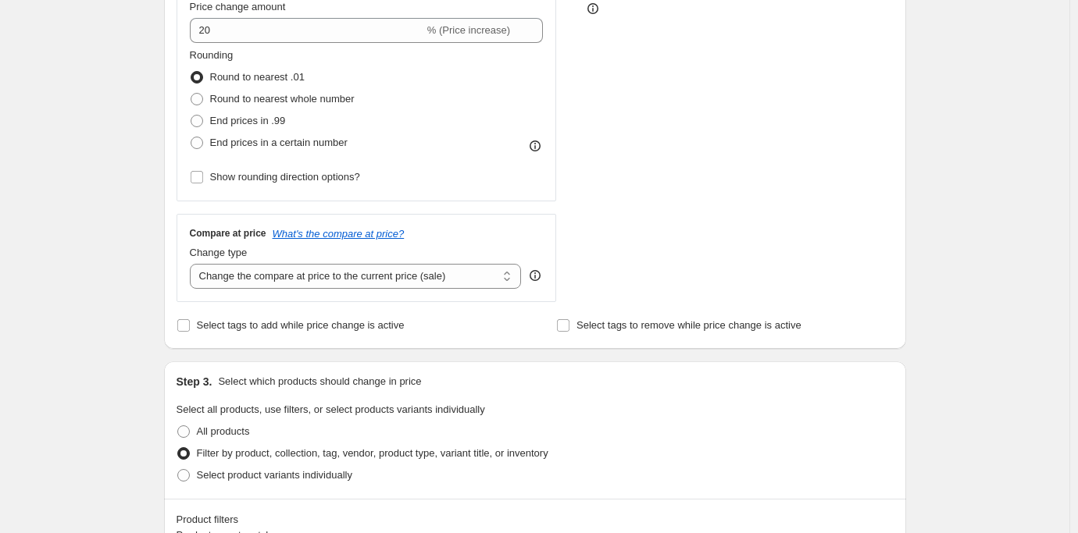
scroll to position [290, 0]
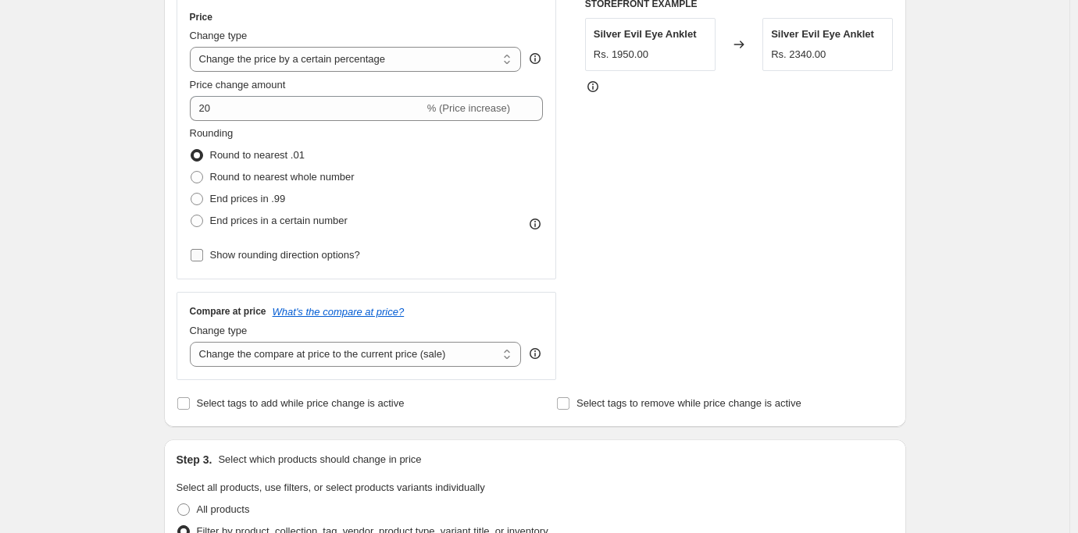
click at [201, 256] on input "Show rounding direction options?" at bounding box center [197, 255] width 12 height 12
checkbox input "true"
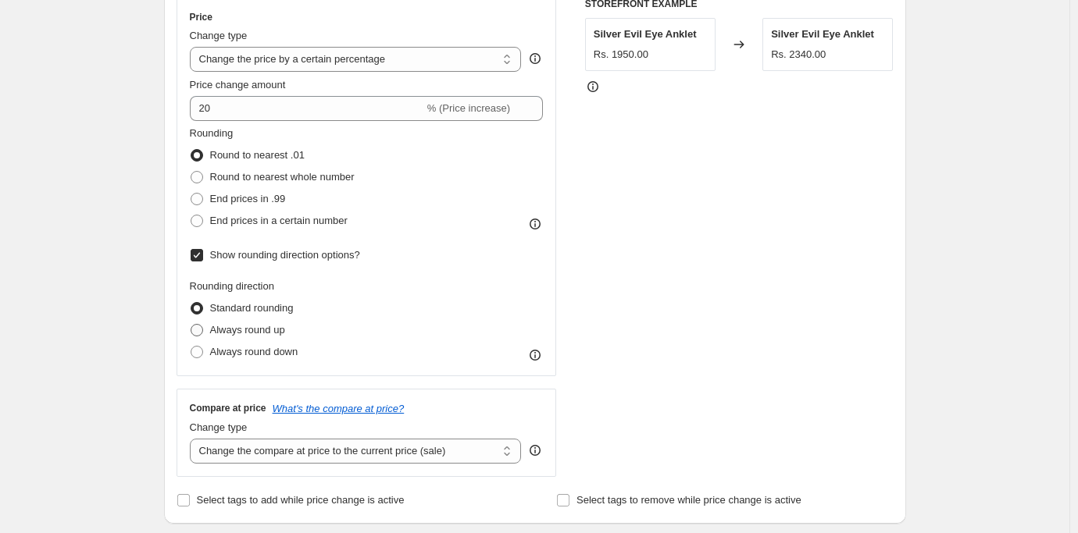
click at [198, 328] on span at bounding box center [197, 330] width 12 height 12
click at [191, 325] on input "Always round up" at bounding box center [191, 324] width 1 height 1
radio input "true"
click at [198, 351] on span at bounding box center [197, 352] width 12 height 12
click at [191, 347] on input "Always round down" at bounding box center [191, 346] width 1 height 1
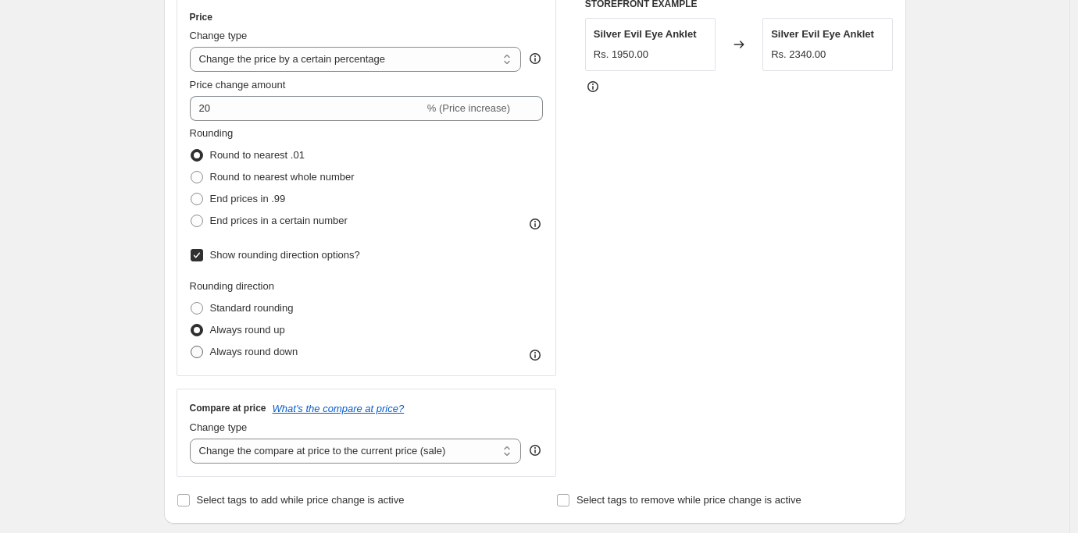
radio input "true"
click at [199, 311] on span at bounding box center [197, 308] width 12 height 12
click at [191, 303] on input "Standard rounding" at bounding box center [191, 302] width 1 height 1
radio input "true"
click at [203, 253] on input "Show rounding direction options?" at bounding box center [197, 255] width 12 height 12
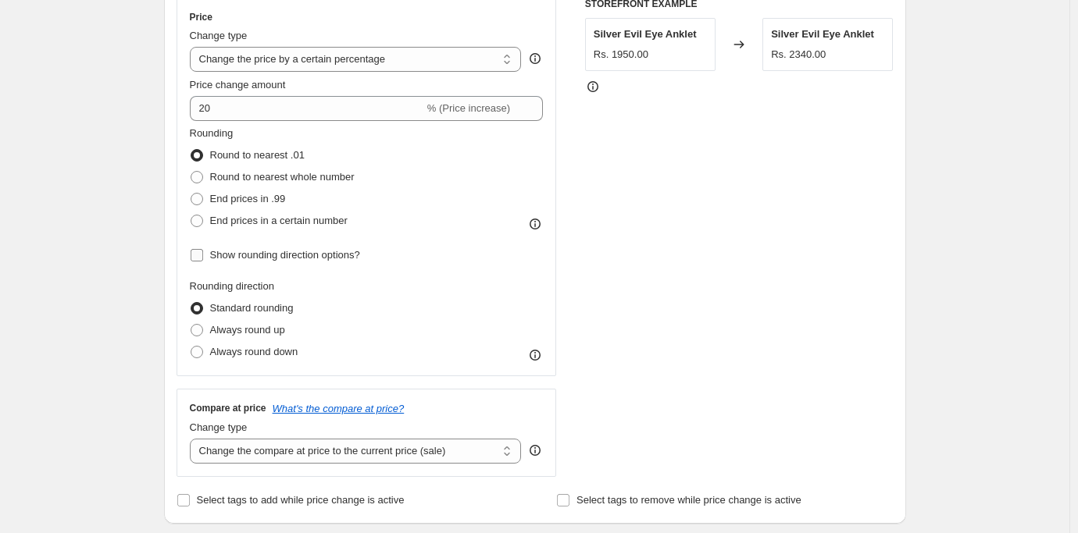
checkbox input "false"
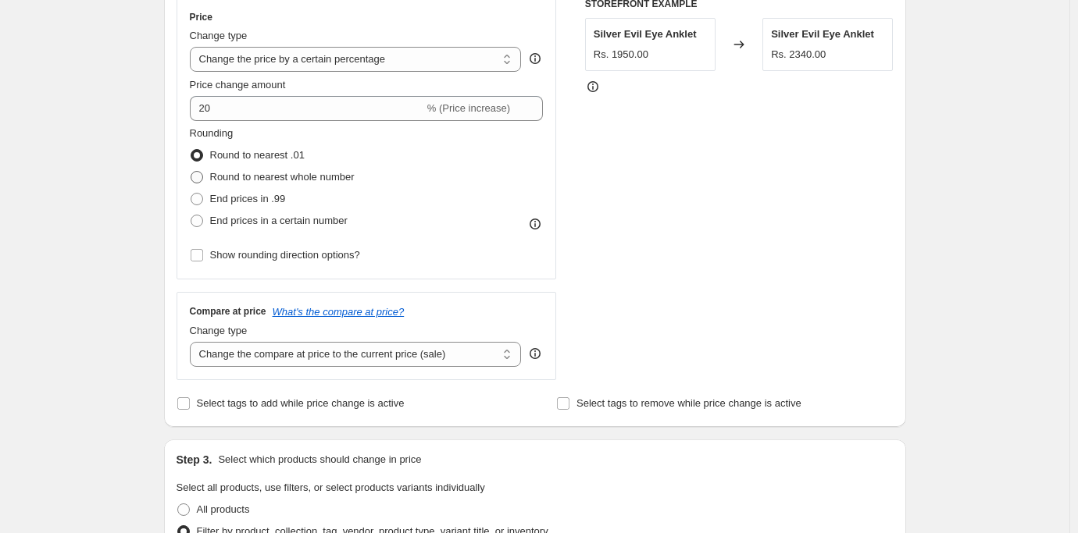
click at [199, 177] on span at bounding box center [197, 177] width 12 height 12
click at [191, 172] on input "Round to nearest whole number" at bounding box center [191, 171] width 1 height 1
radio input "true"
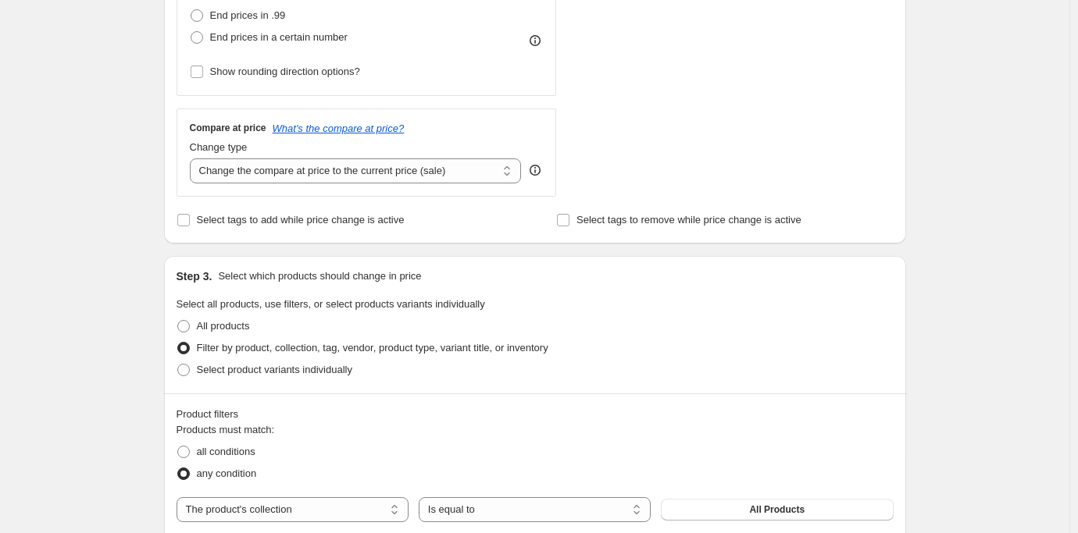
scroll to position [368, 0]
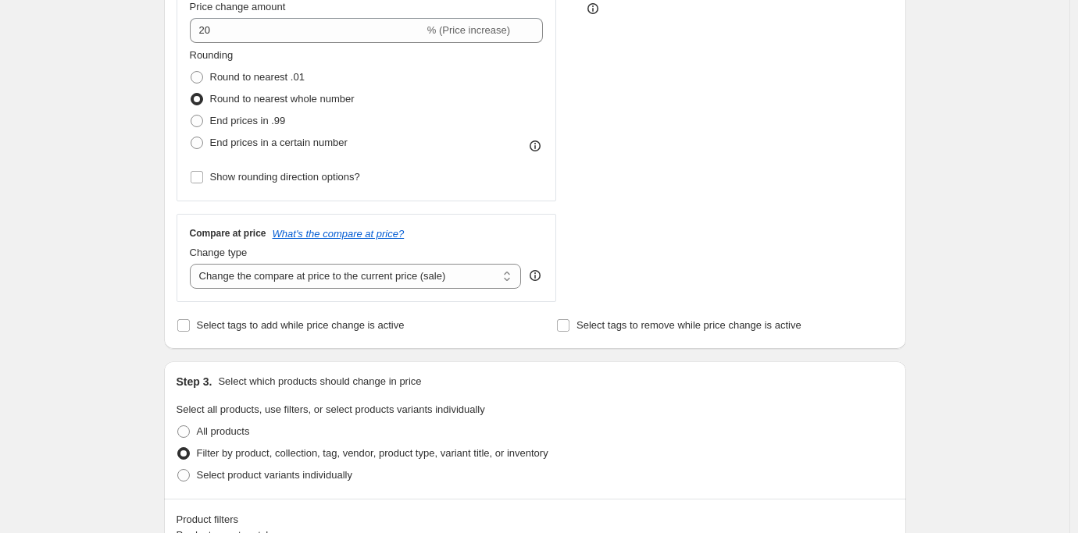
click at [214, 79] on div "Rounding Round to nearest .01 Round to nearest whole number End prices in .99 E…" at bounding box center [367, 101] width 354 height 106
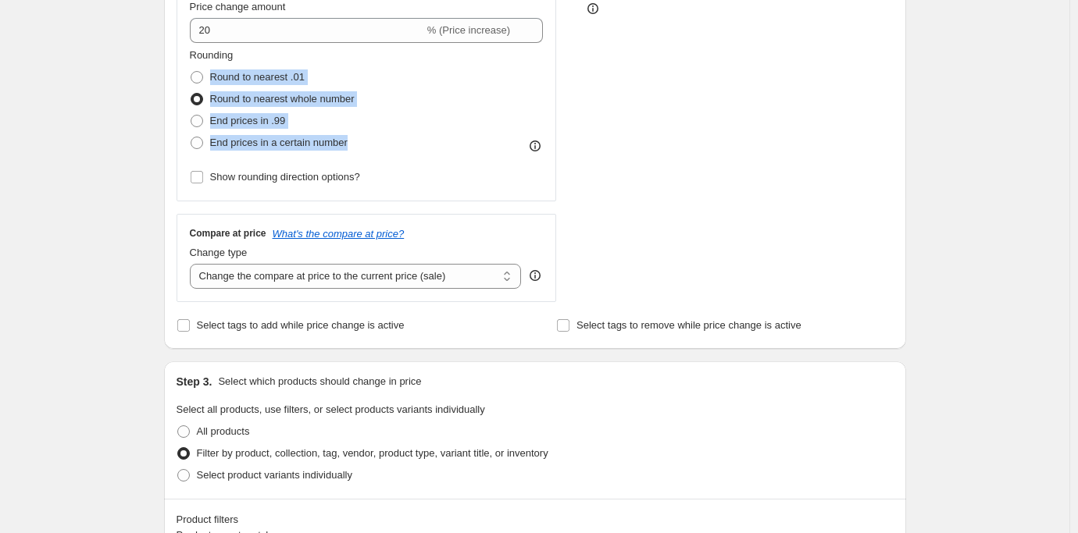
copy ul "Round to nearest .01 Round to nearest whole number End prices in .99 End prices…"
click at [202, 141] on span at bounding box center [197, 143] width 12 height 12
click at [191, 137] on input "End prices in a certain number" at bounding box center [191, 137] width 1 height 1
radio input "true"
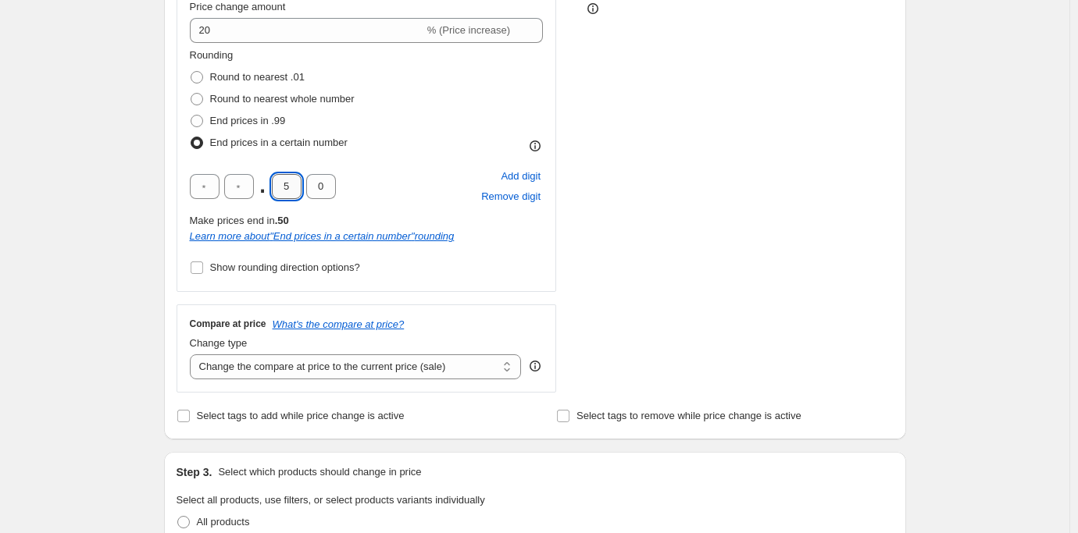
click at [289, 186] on input "5" at bounding box center [287, 186] width 30 height 25
type input "0"
click at [199, 184] on input "text" at bounding box center [205, 186] width 30 height 25
type input "9"
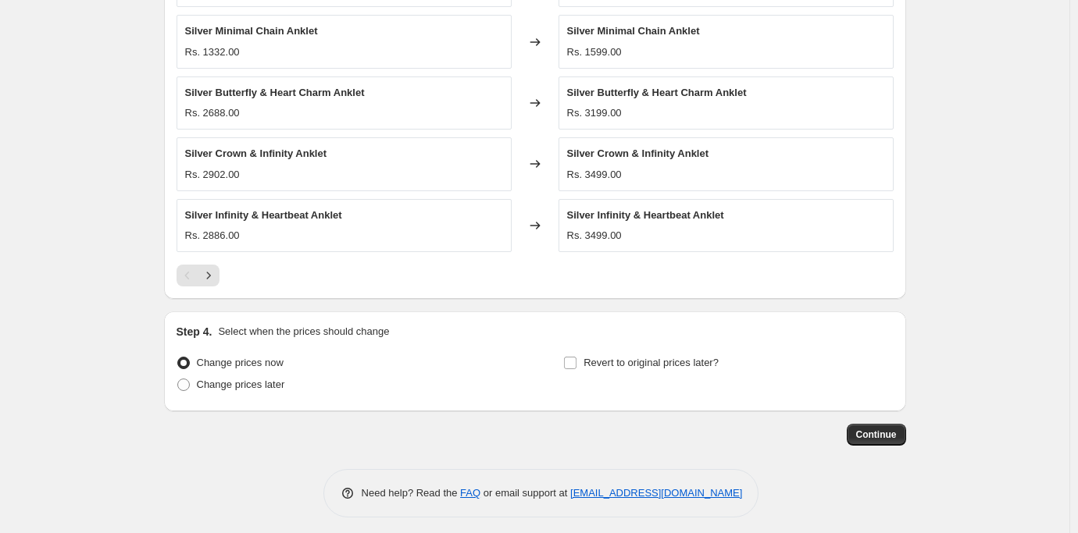
scroll to position [1240, 0]
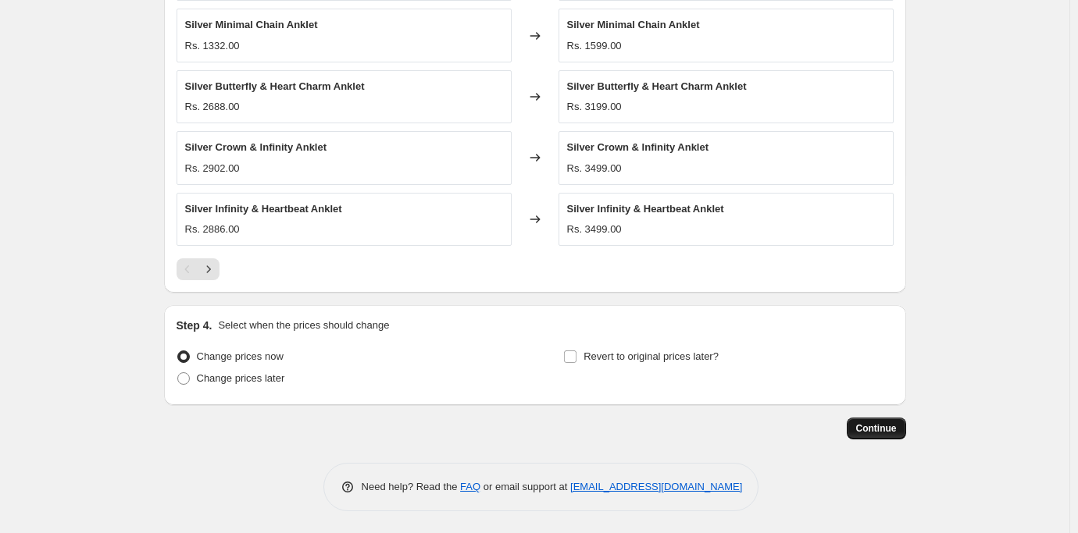
click at [867, 426] on span "Continue" at bounding box center [876, 429] width 41 height 12
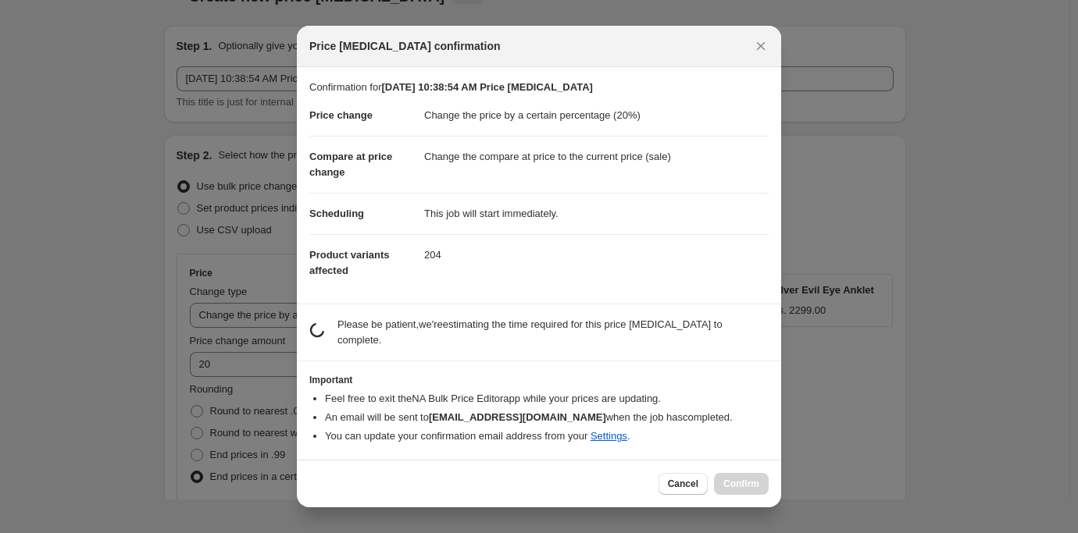
scroll to position [33, 0]
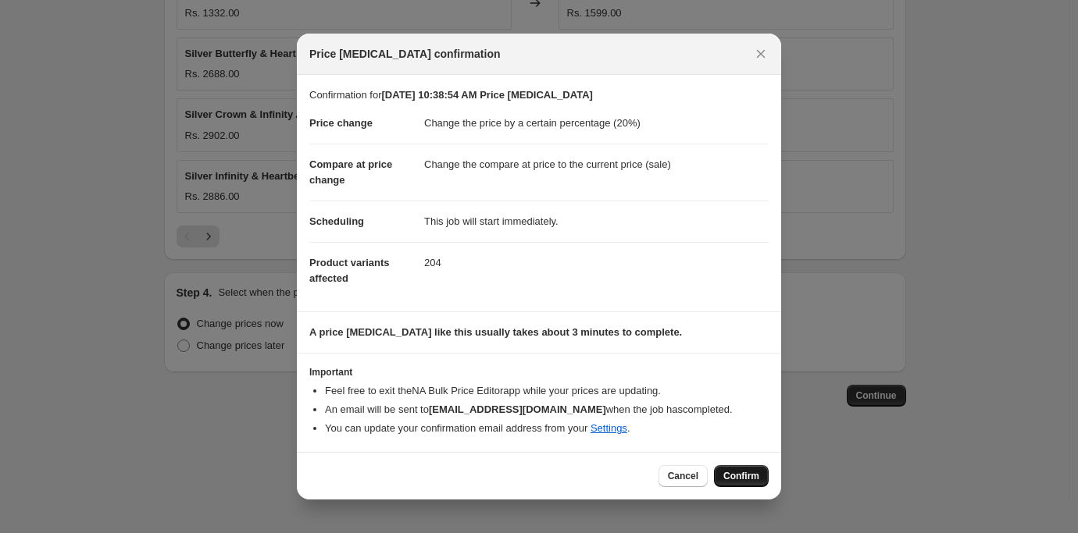
click at [748, 476] on span "Confirm" at bounding box center [741, 476] width 36 height 12
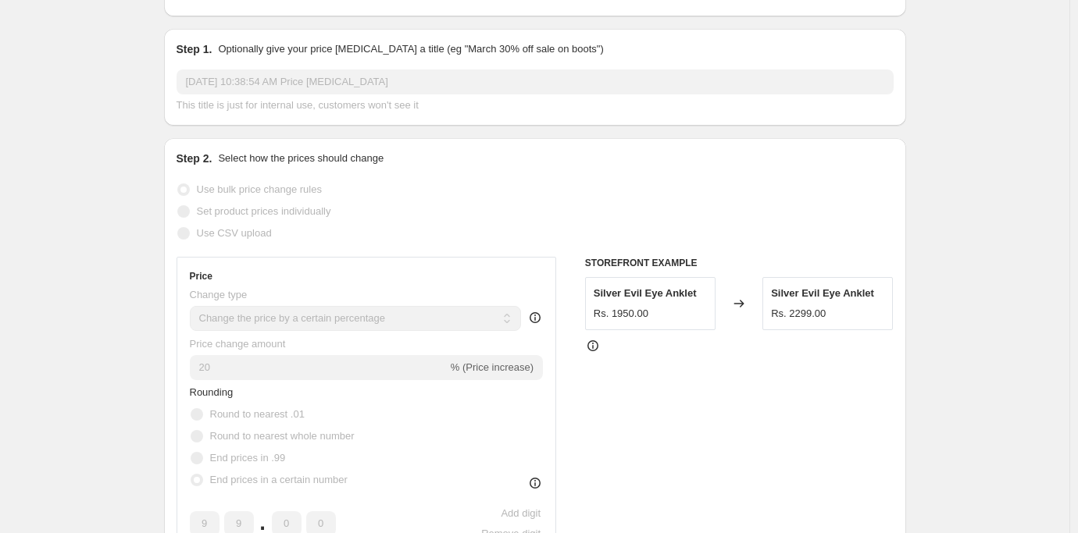
scroll to position [234, 0]
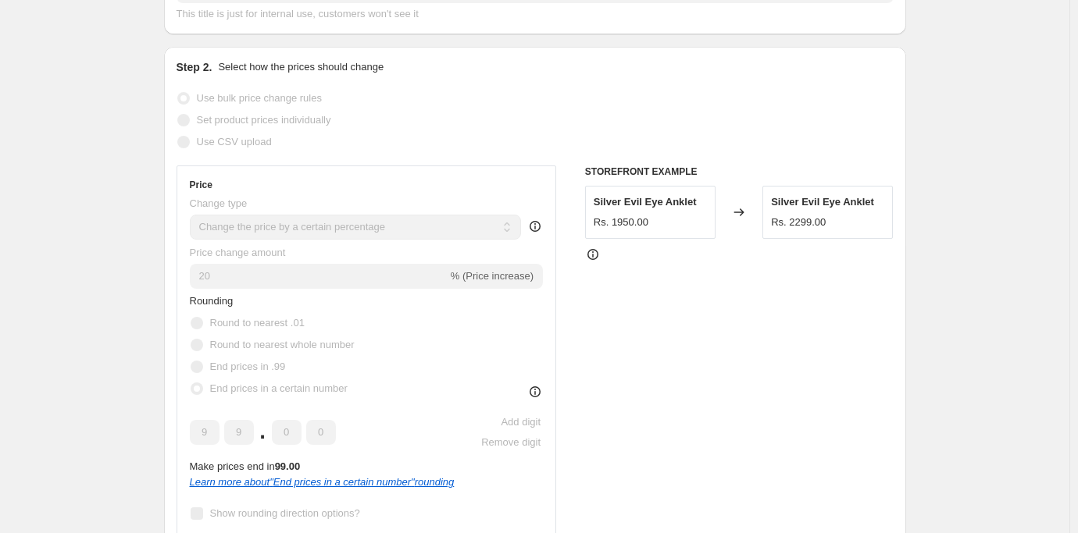
select select "percentage"
select select "collection"
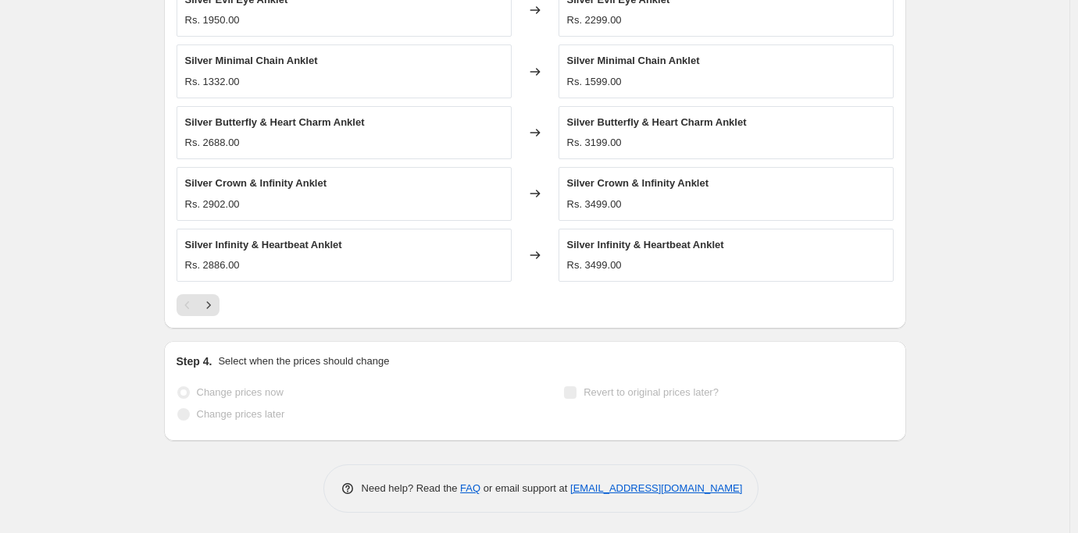
scroll to position [1354, 0]
click at [212, 304] on icon "Next" at bounding box center [209, 304] width 16 height 16
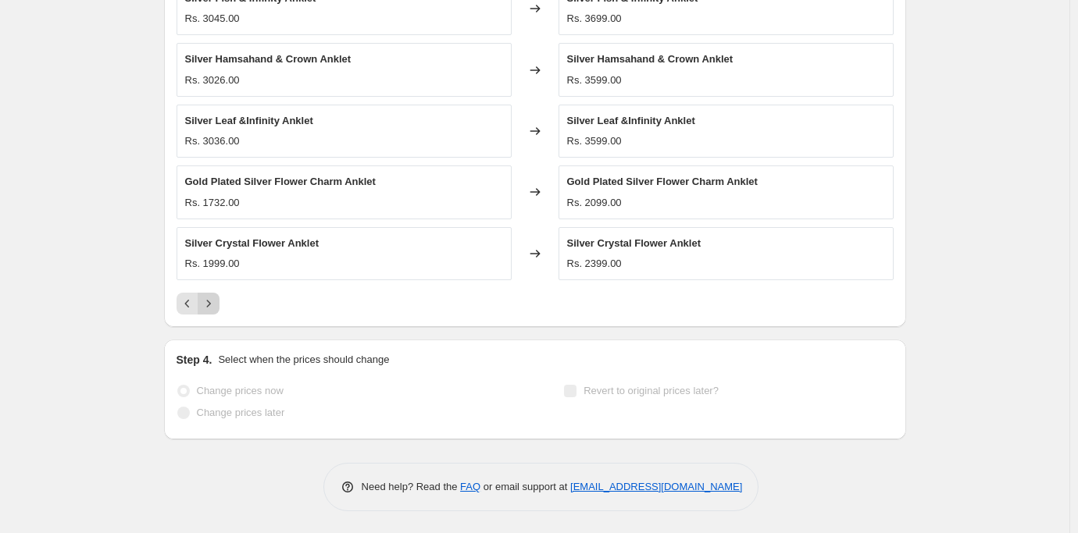
click at [210, 302] on icon "Next" at bounding box center [209, 304] width 16 height 16
click at [206, 305] on icon "Next" at bounding box center [209, 304] width 16 height 16
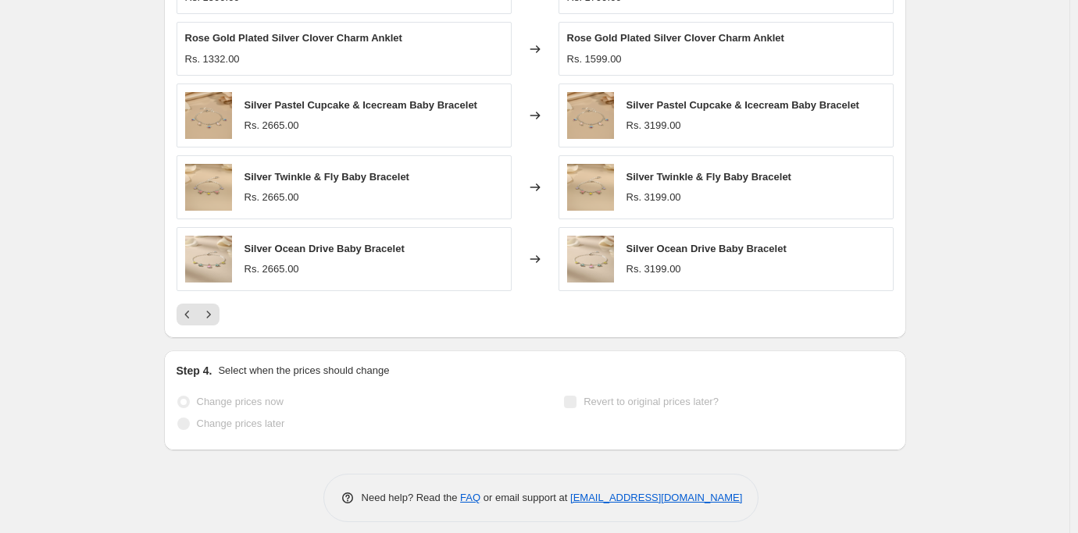
scroll to position [1386, 0]
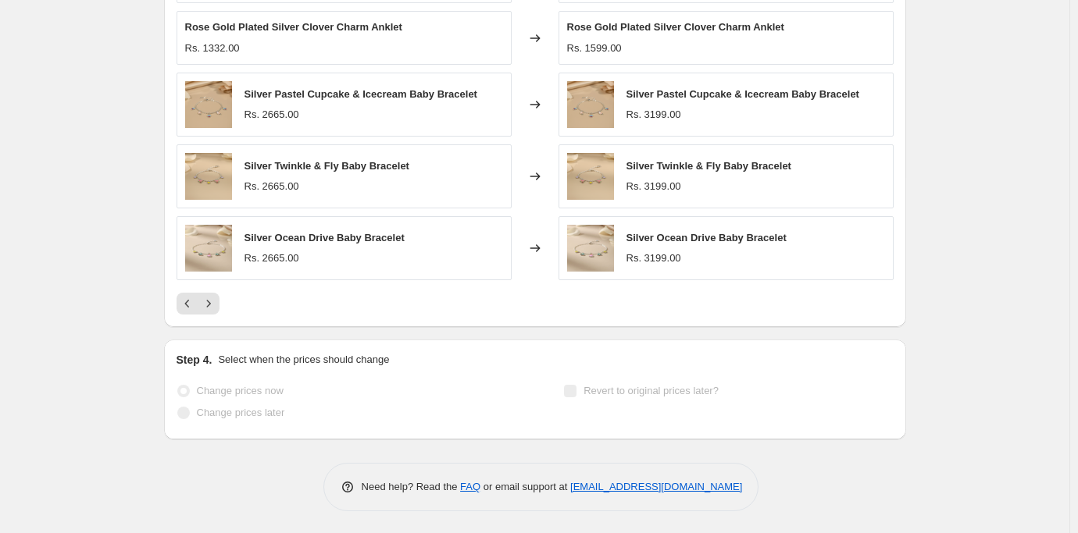
click at [184, 395] on span at bounding box center [183, 391] width 12 height 12
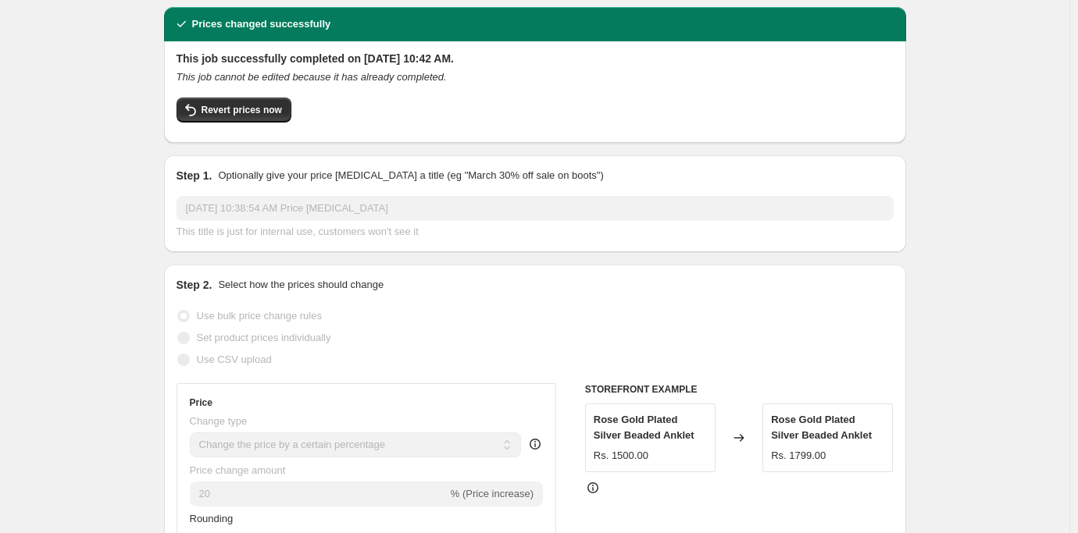
scroll to position [0, 0]
